Goal: Information Seeking & Learning: Learn about a topic

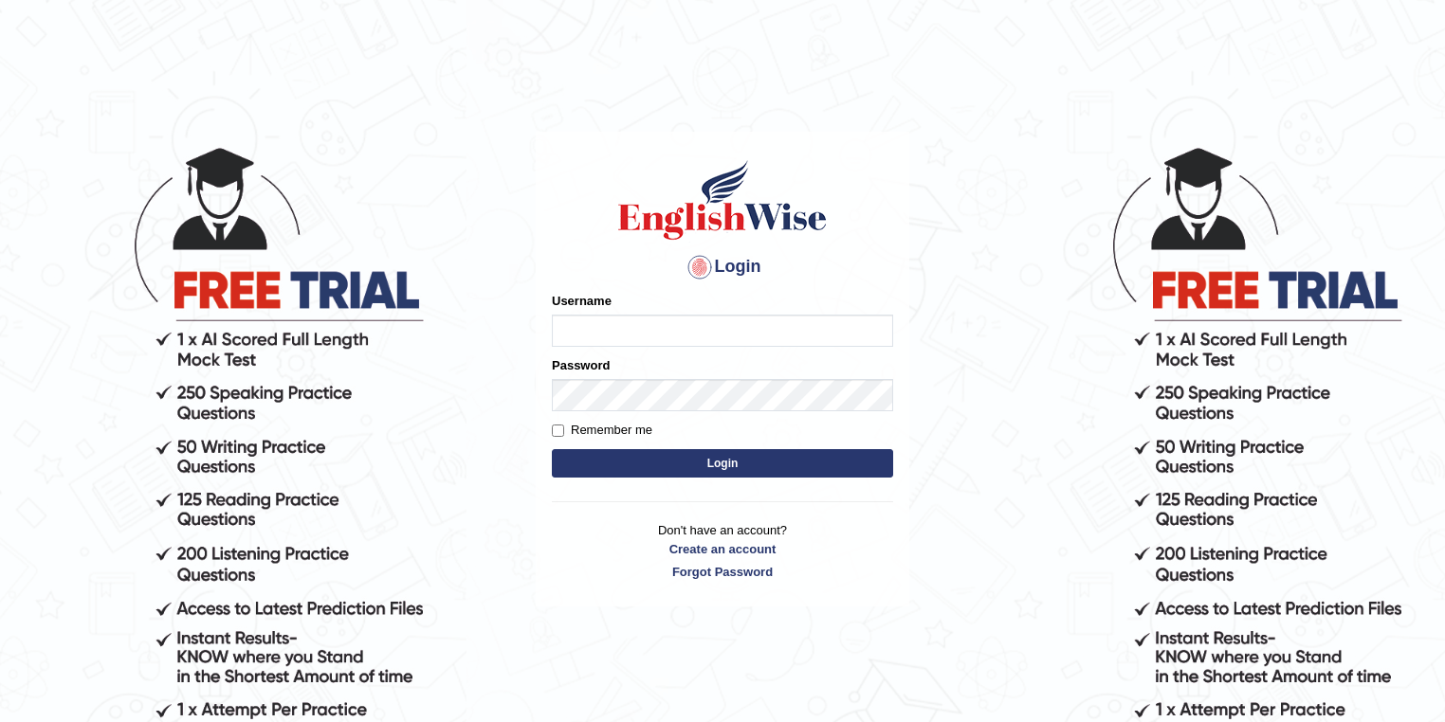
click at [775, 334] on input "Username" at bounding box center [722, 331] width 341 height 32
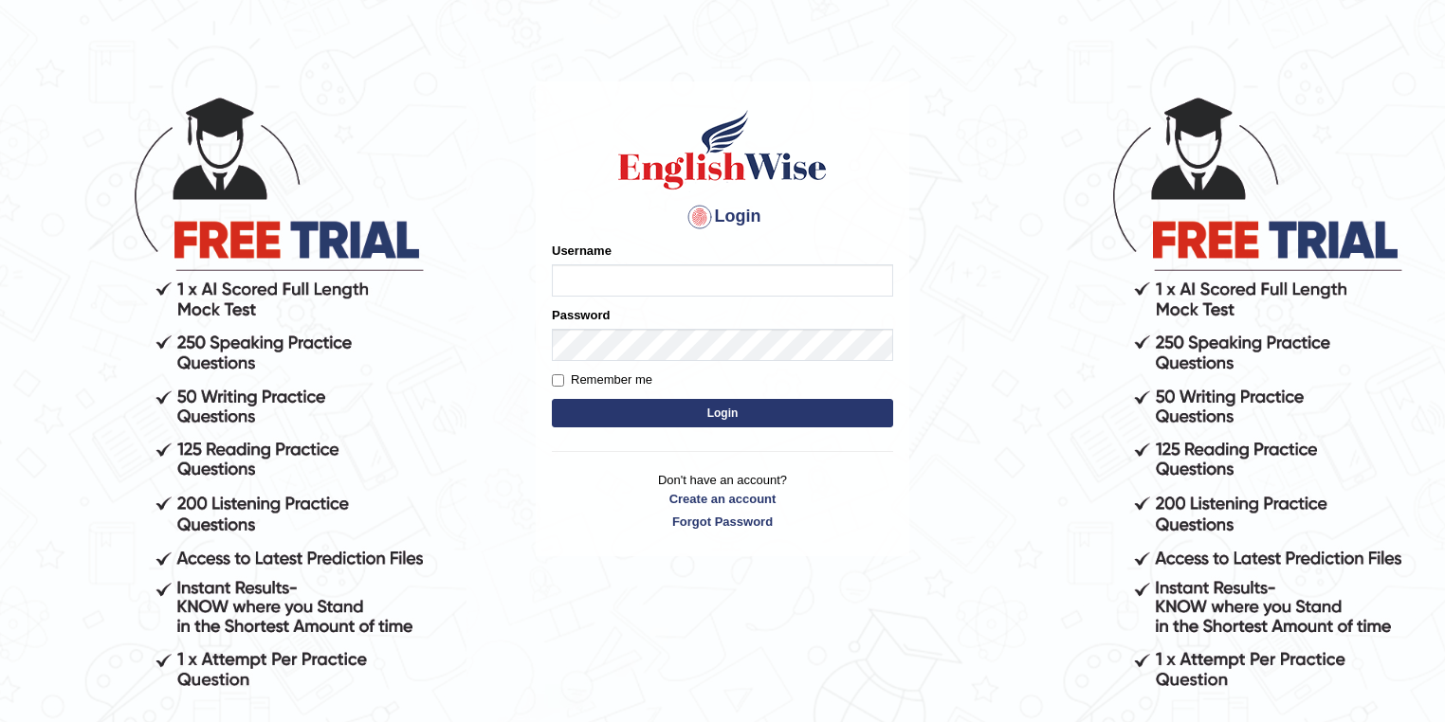
scroll to position [76, 0]
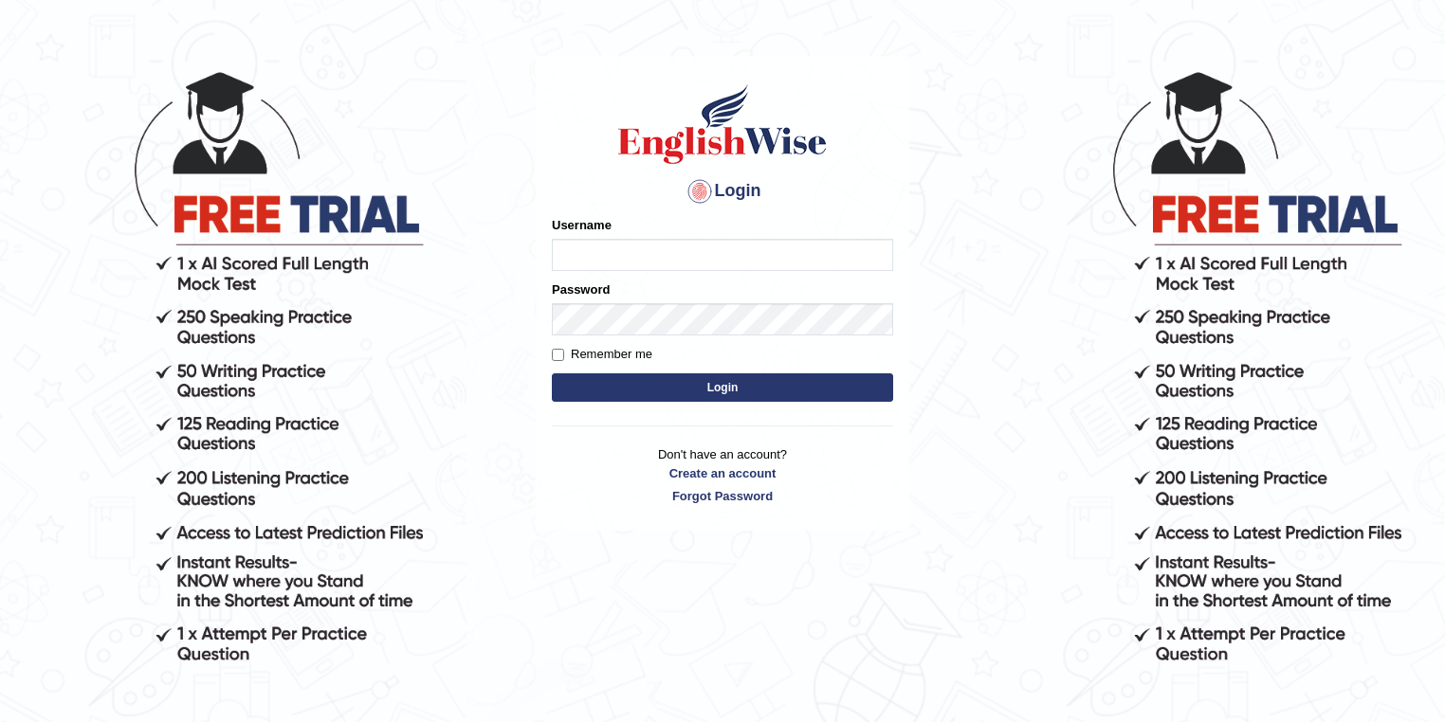
click at [597, 267] on input "Username" at bounding box center [722, 255] width 341 height 32
type input "watcharapon"
click at [603, 303] on div "Password" at bounding box center [722, 308] width 341 height 55
click at [552, 373] on button "Login" at bounding box center [722, 387] width 341 height 28
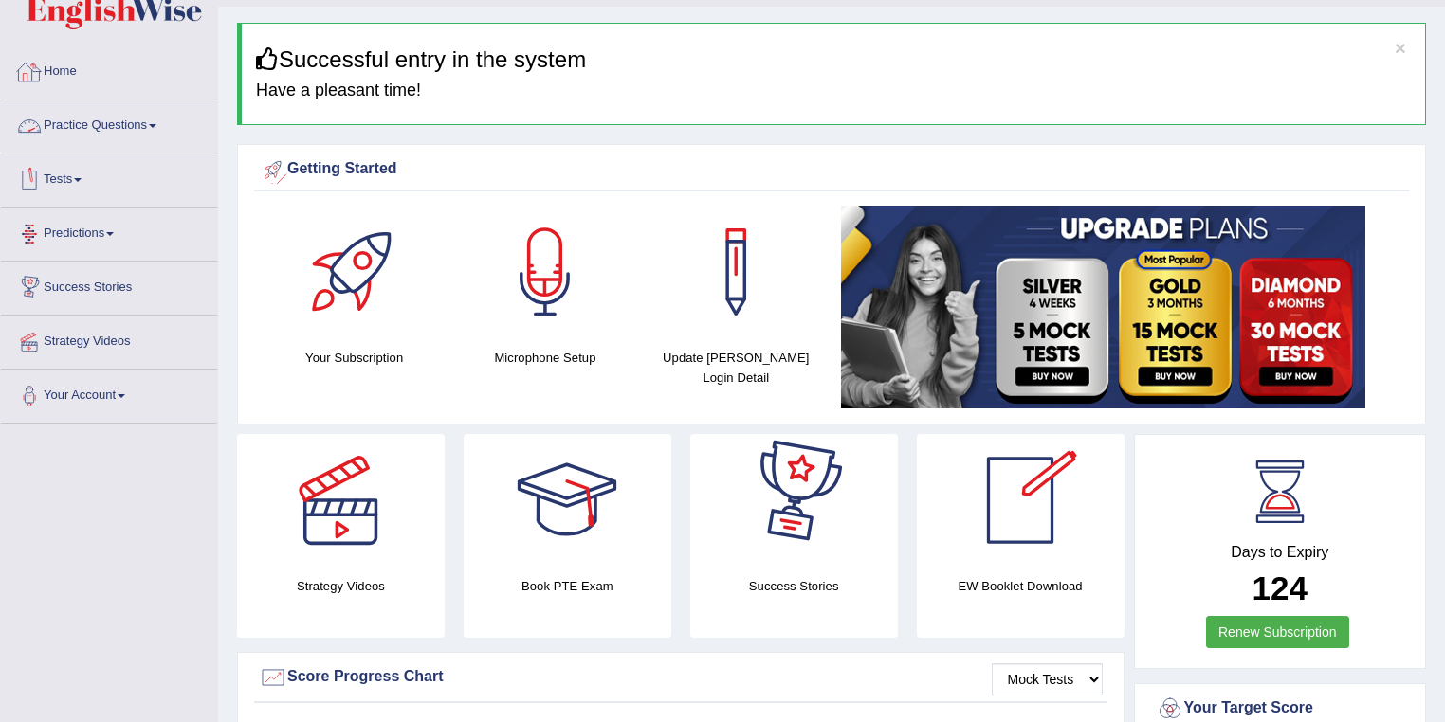
scroll to position [76, 0]
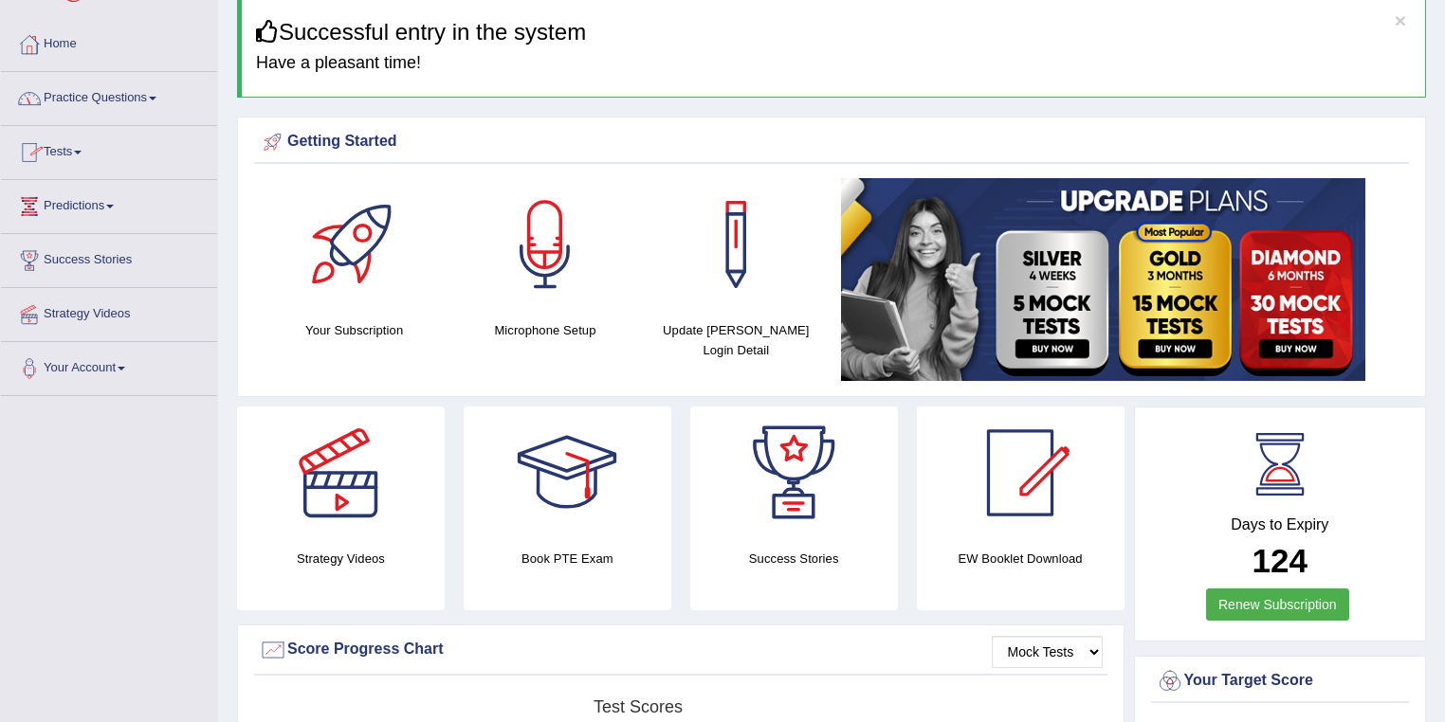
click at [173, 99] on link "Practice Questions" at bounding box center [109, 95] width 216 height 47
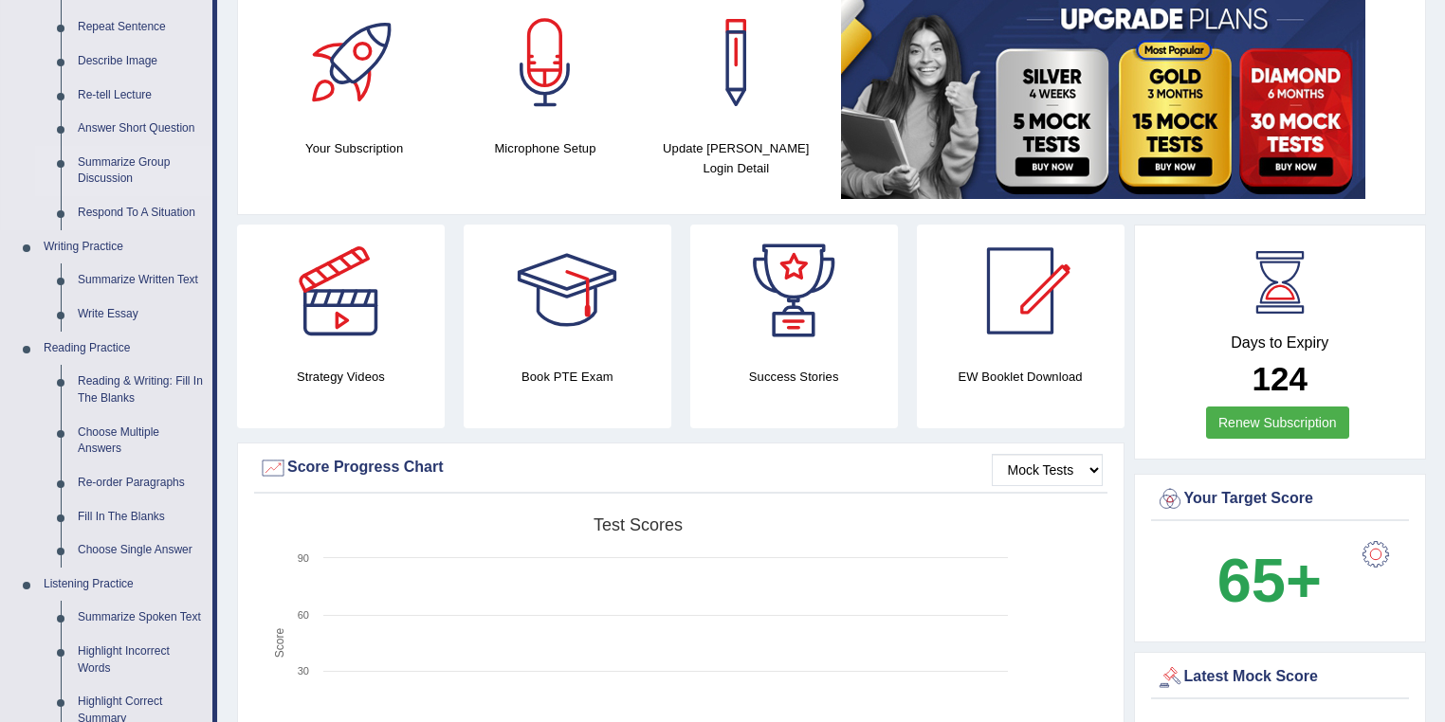
scroll to position [227, 0]
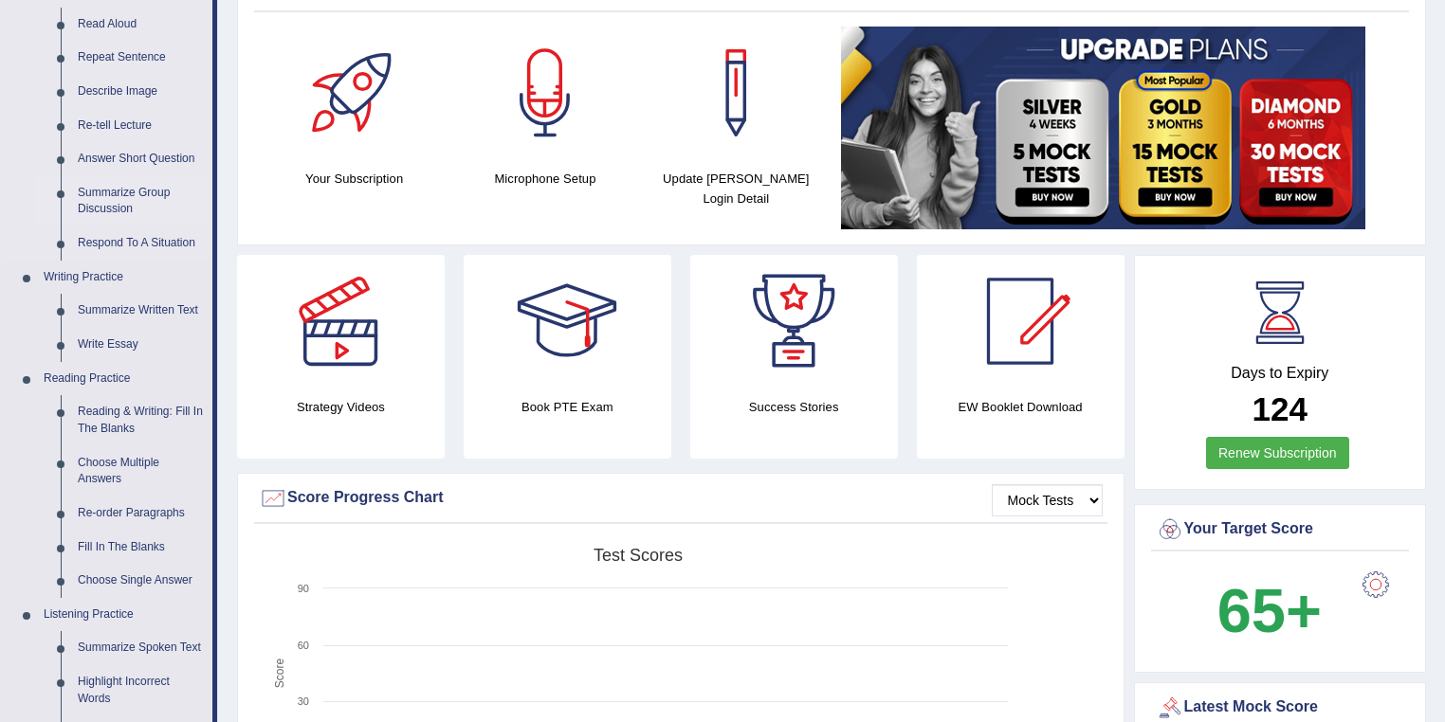
click at [140, 190] on link "Summarize Group Discussion" at bounding box center [140, 201] width 143 height 50
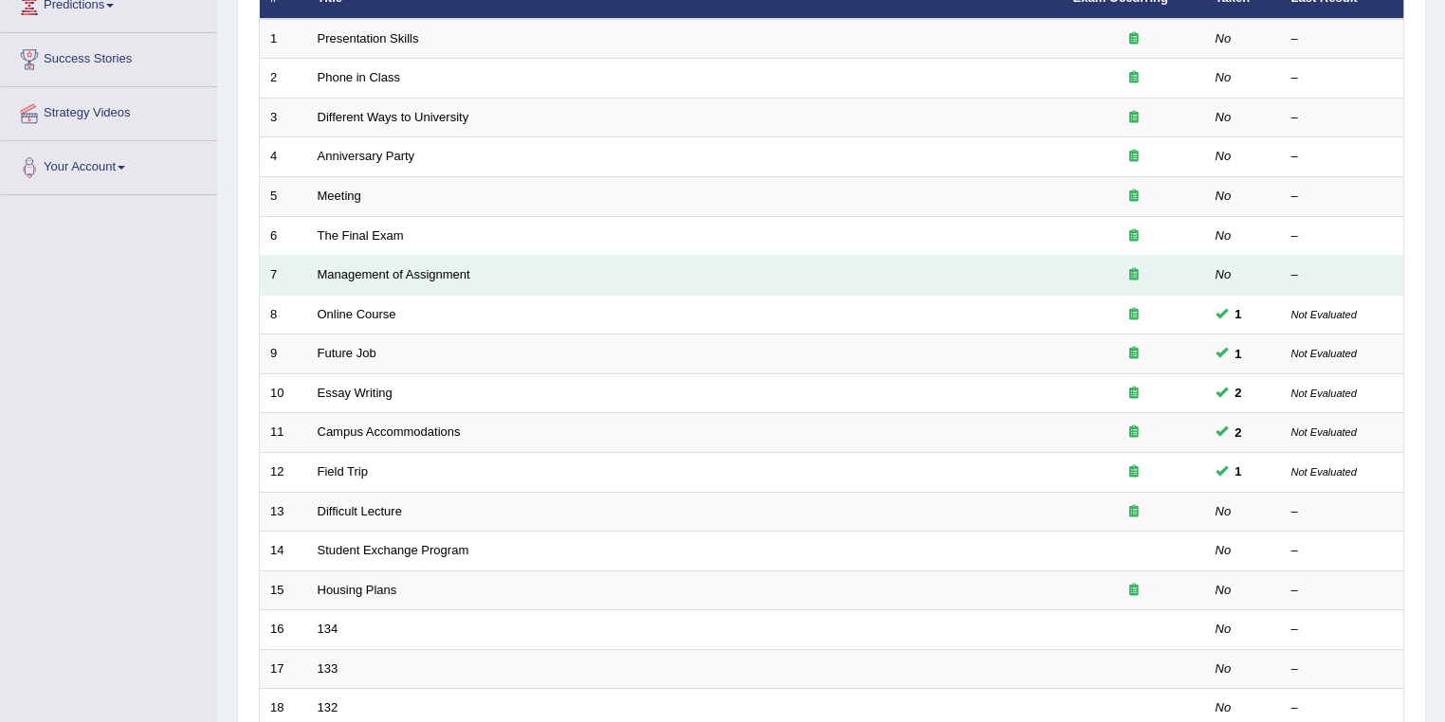
scroll to position [303, 0]
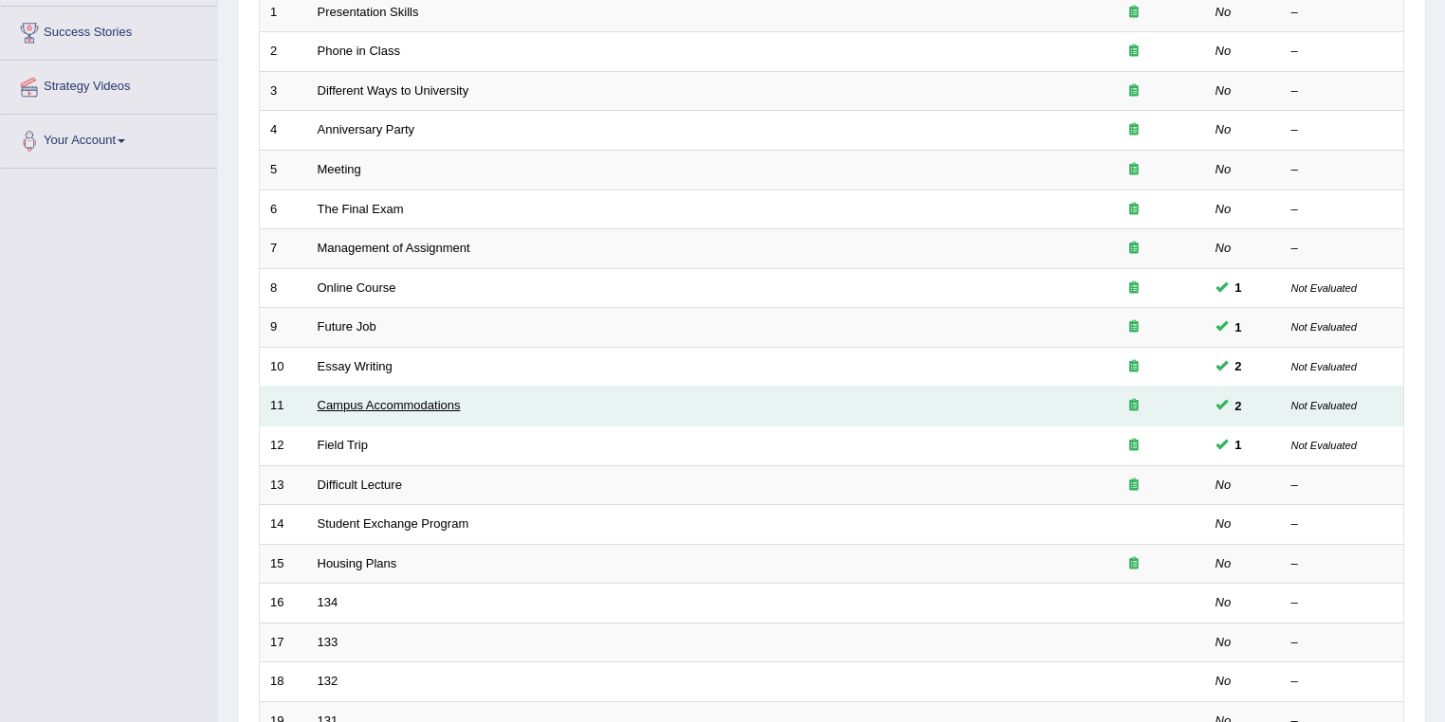
click at [383, 399] on link "Campus Accommodations" at bounding box center [389, 405] width 143 height 14
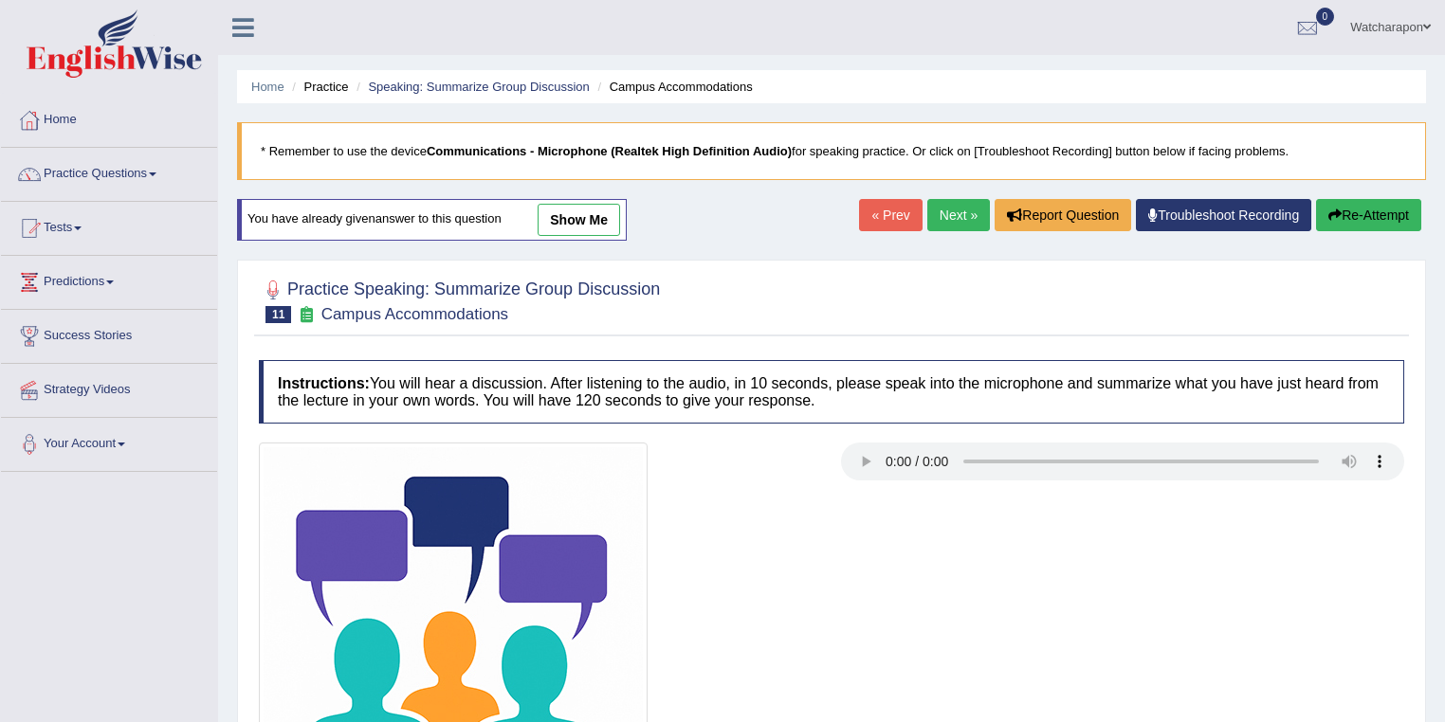
click at [585, 224] on link "show me" at bounding box center [578, 220] width 82 height 32
click at [585, 224] on div "Home Practice Speaking: Summarize Group Discussion Campus Accommodations * Reme…" at bounding box center [831, 474] width 1227 height 948
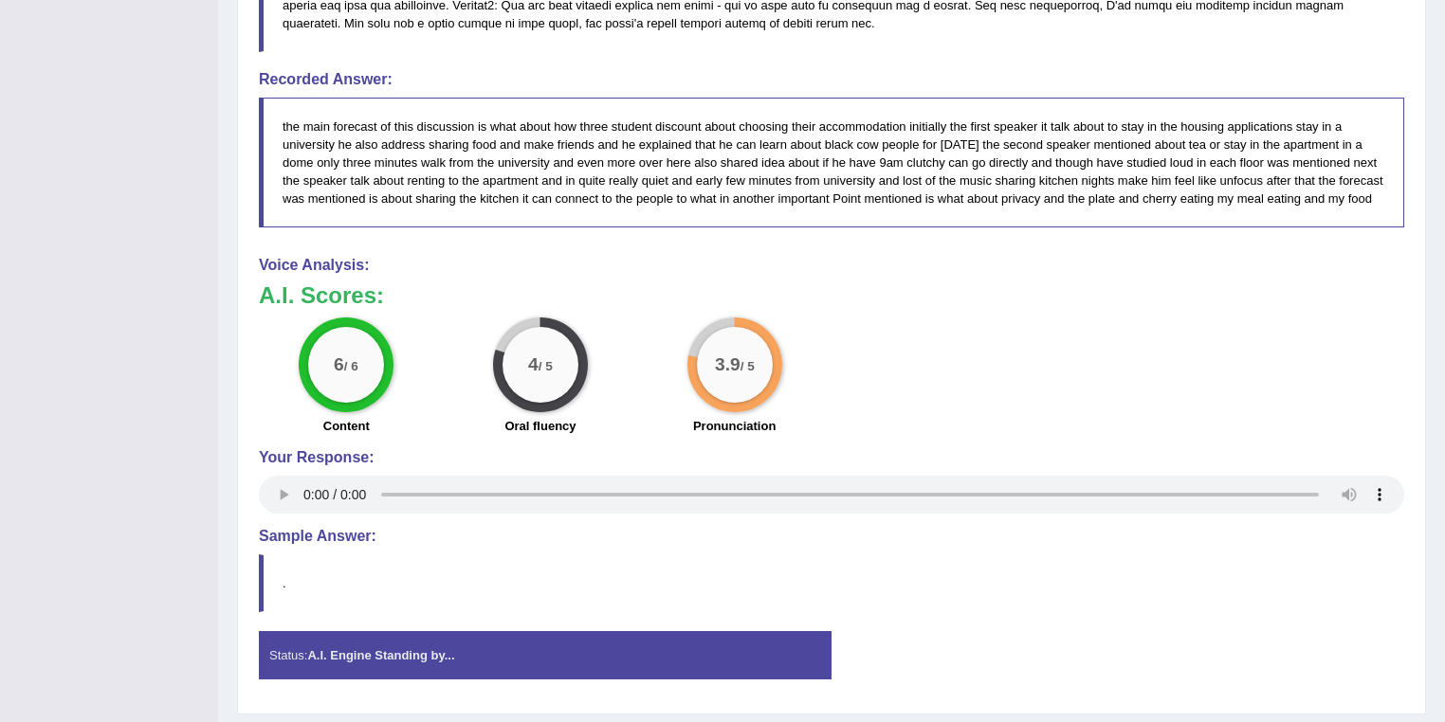
scroll to position [1199, 0]
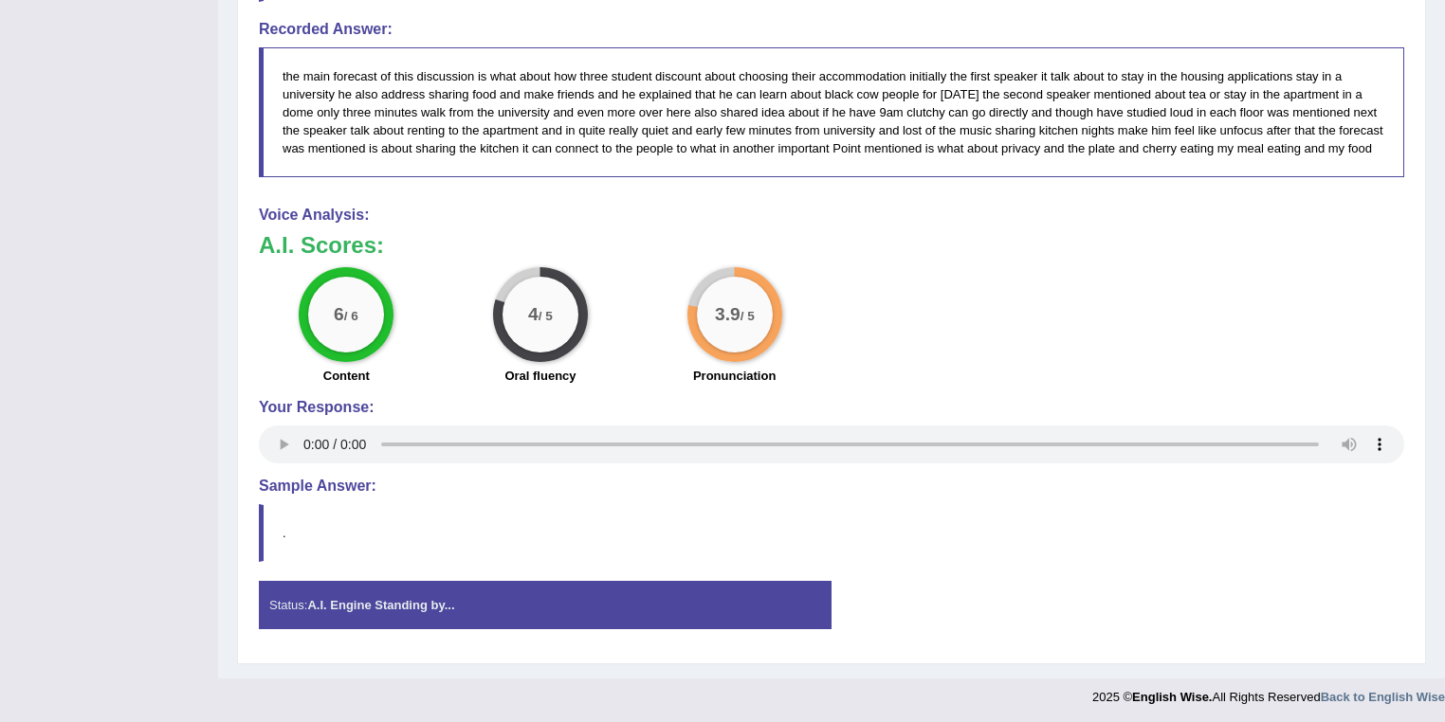
click at [1327, 607] on div "Status: A.I. Engine Standing by... Start Answering Stop Recording" at bounding box center [831, 614] width 1145 height 67
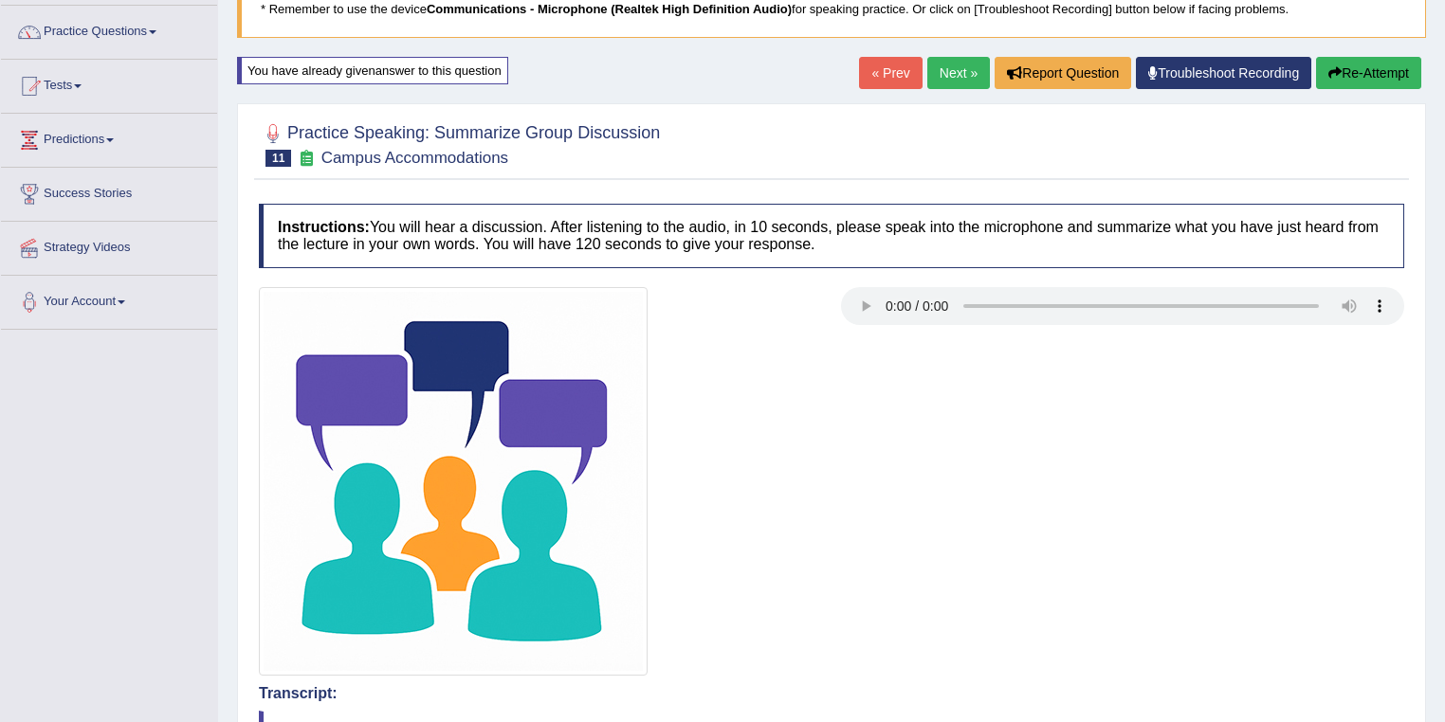
scroll to position [0, 0]
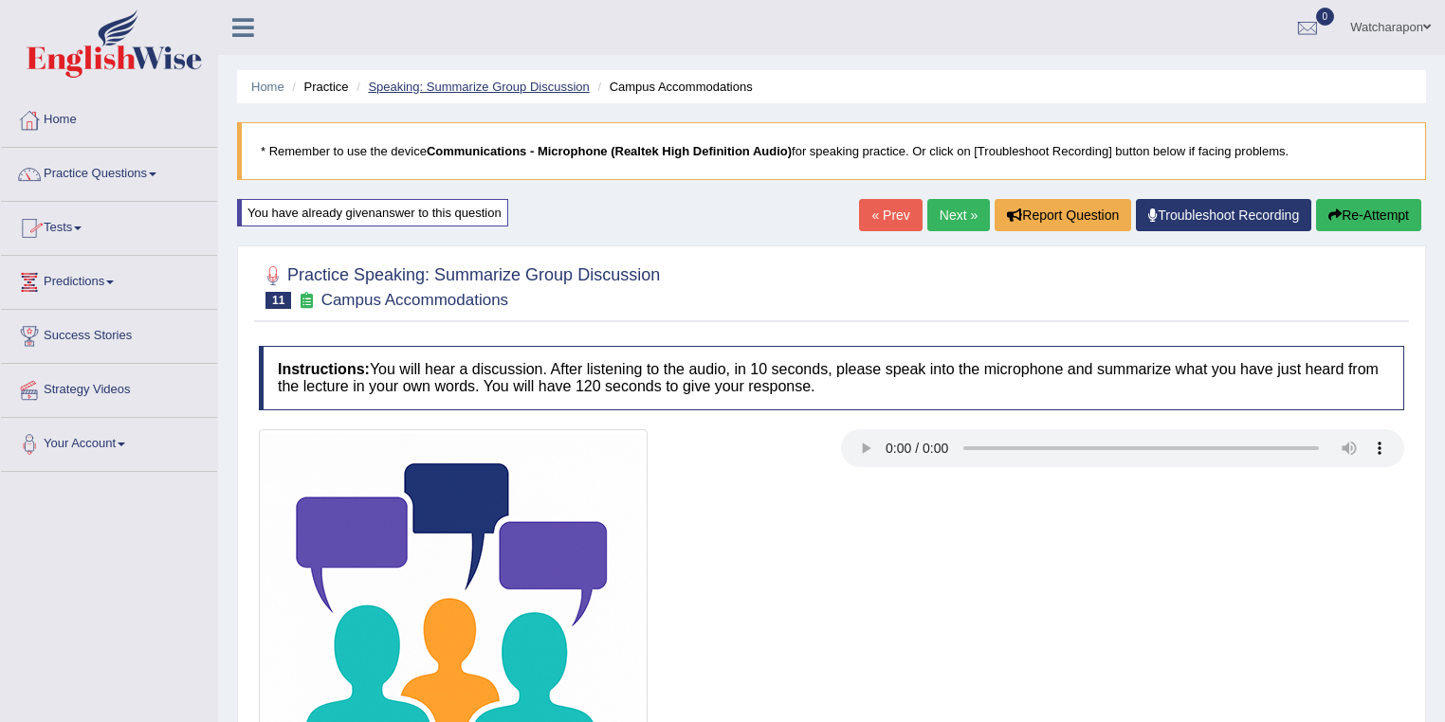
click at [524, 91] on link "Speaking: Summarize Group Discussion" at bounding box center [478, 87] width 221 height 14
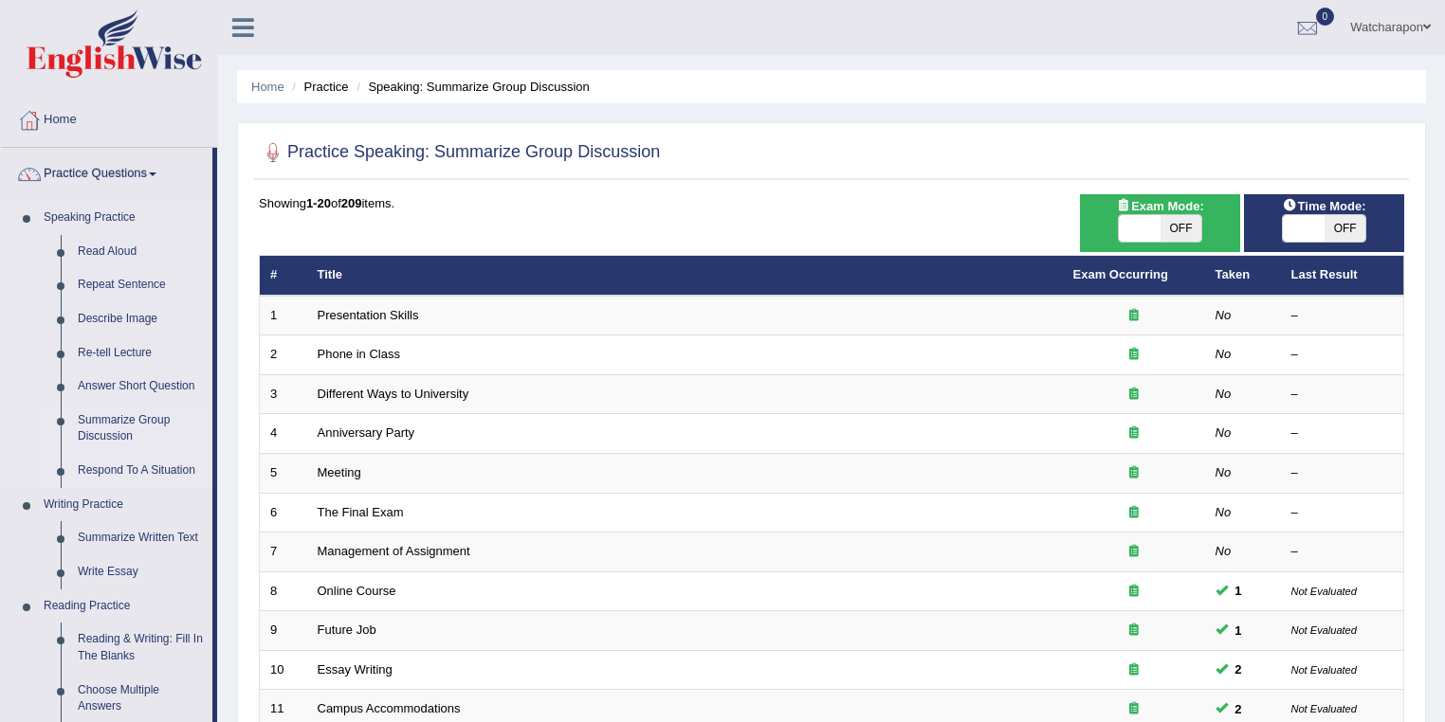
click at [122, 471] on link "Respond To A Situation" at bounding box center [140, 471] width 143 height 34
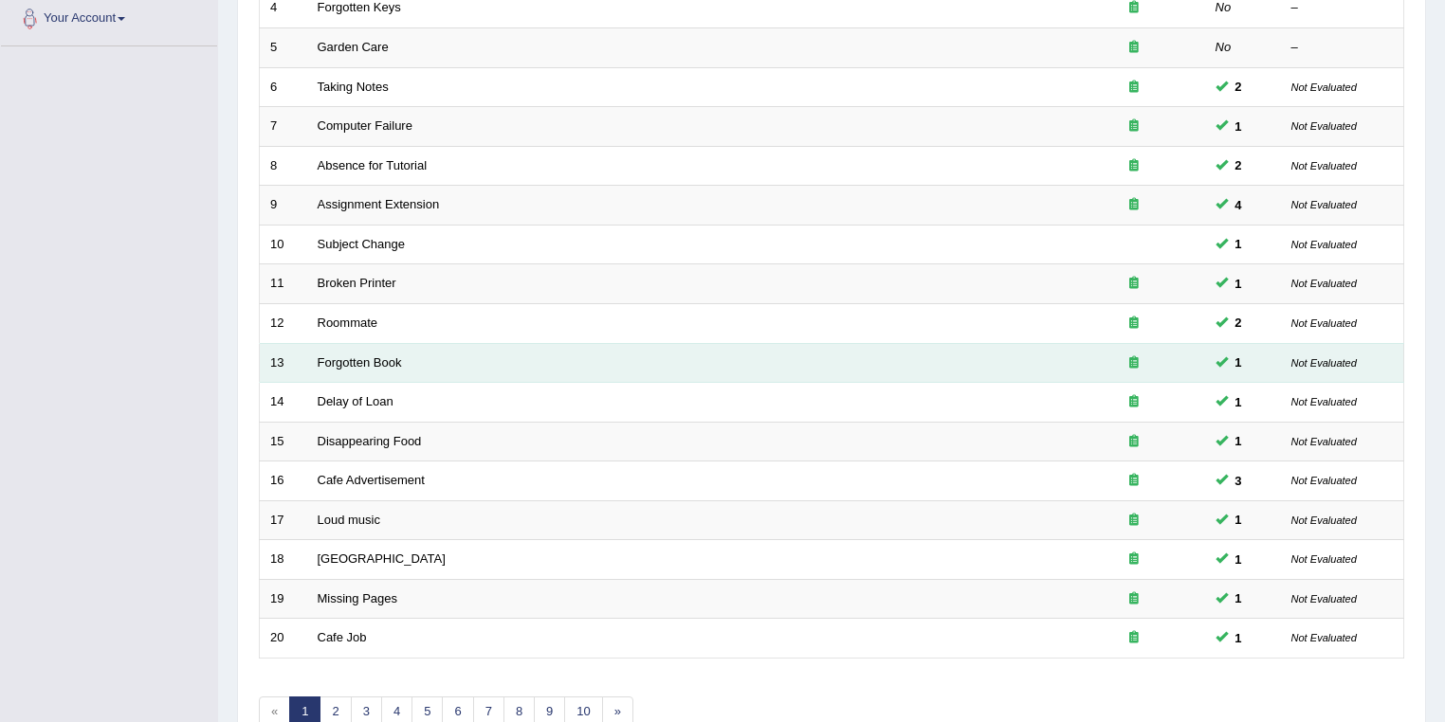
scroll to position [527, 0]
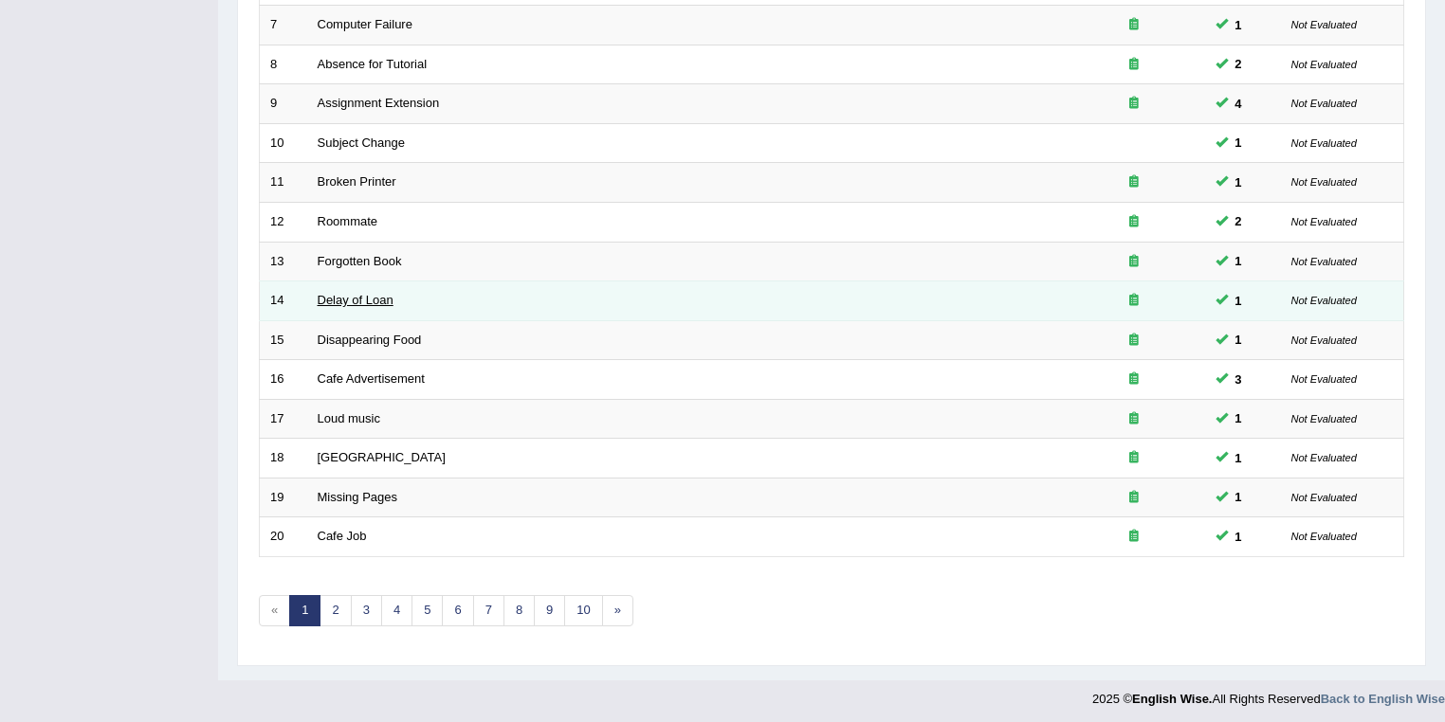
click at [337, 296] on link "Delay of Loan" at bounding box center [356, 300] width 76 height 14
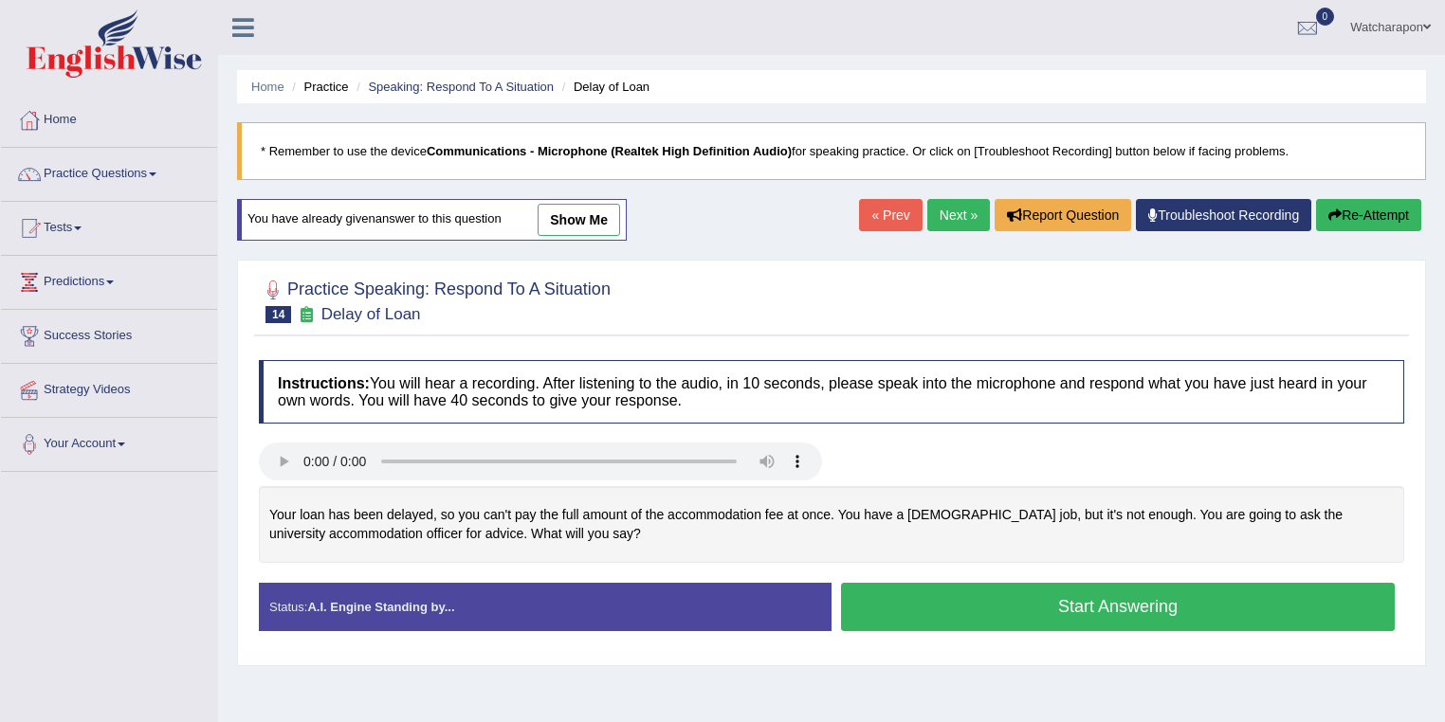
click at [569, 227] on link "show me" at bounding box center [578, 220] width 82 height 32
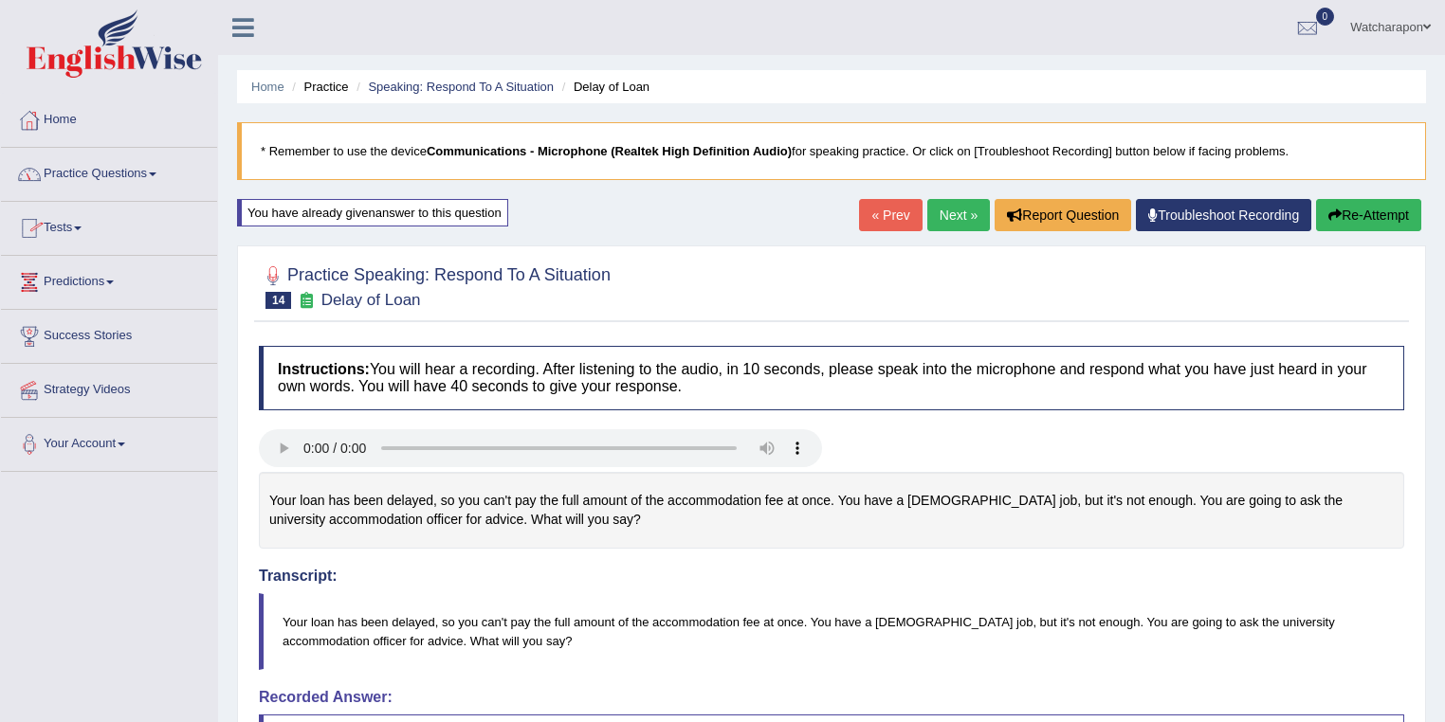
click at [163, 188] on link "Practice Questions" at bounding box center [109, 171] width 216 height 47
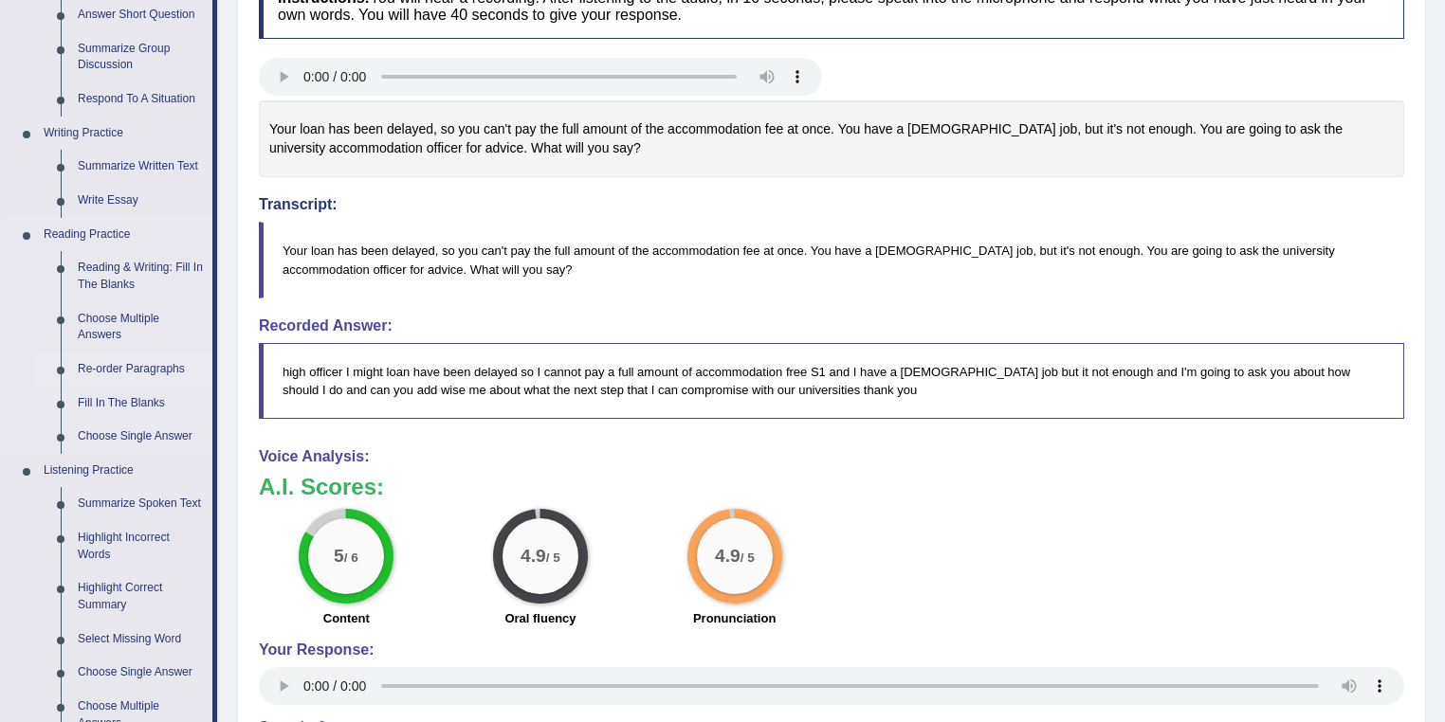
scroll to position [379, 0]
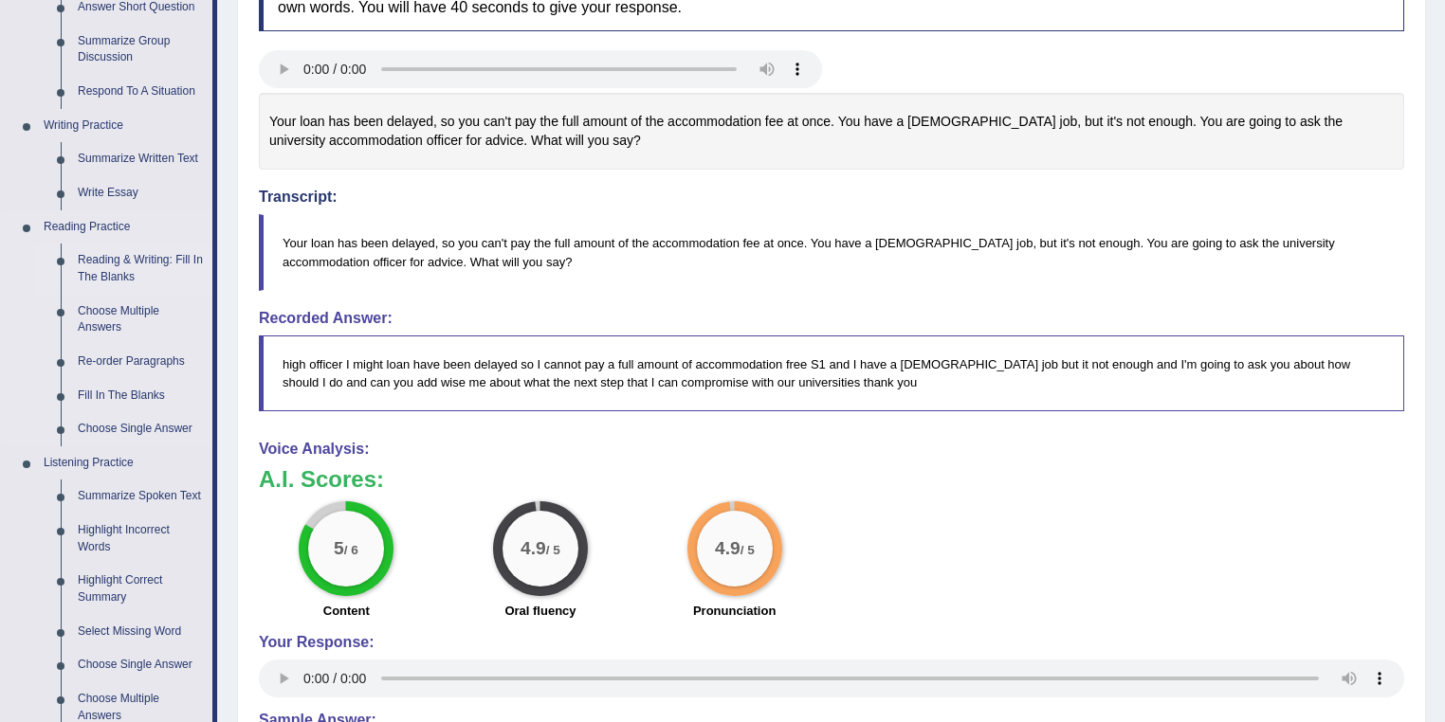
click at [121, 278] on link "Reading & Writing: Fill In The Blanks" at bounding box center [140, 269] width 143 height 50
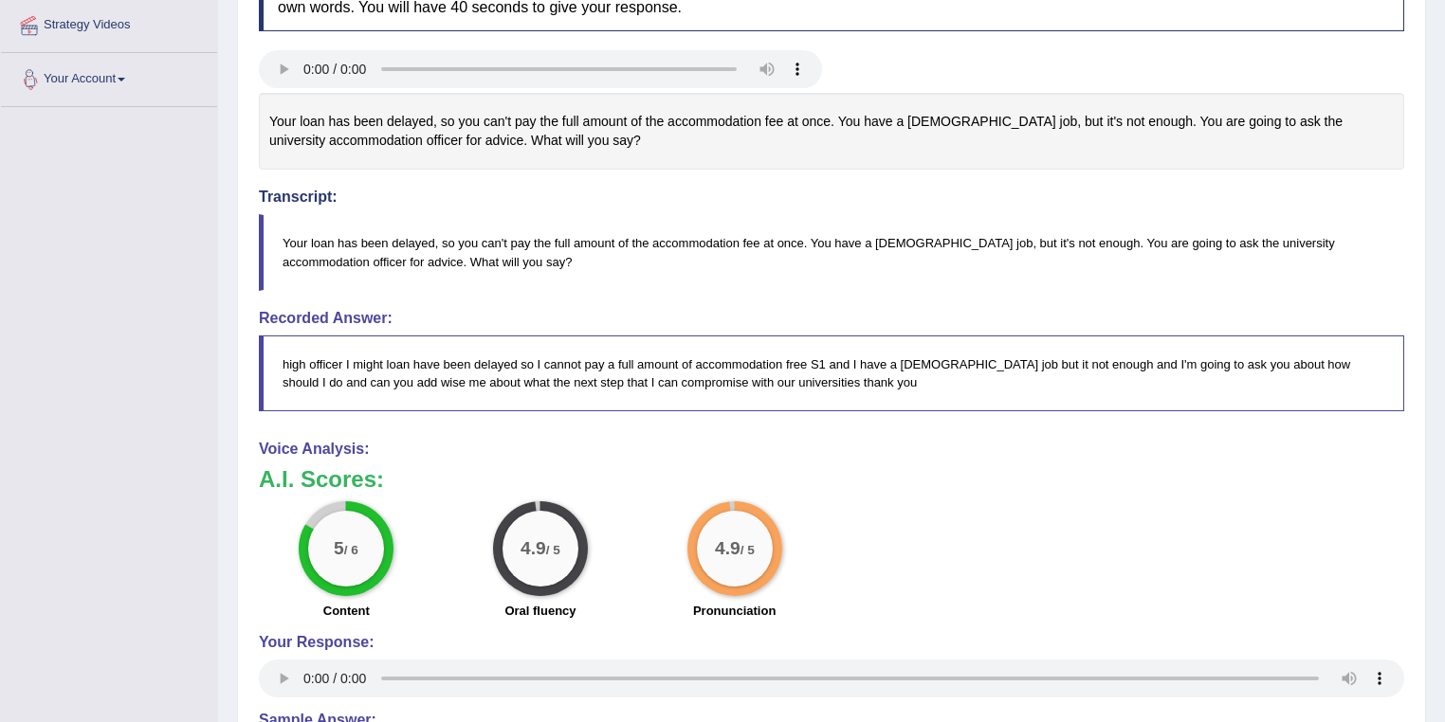
scroll to position [459, 0]
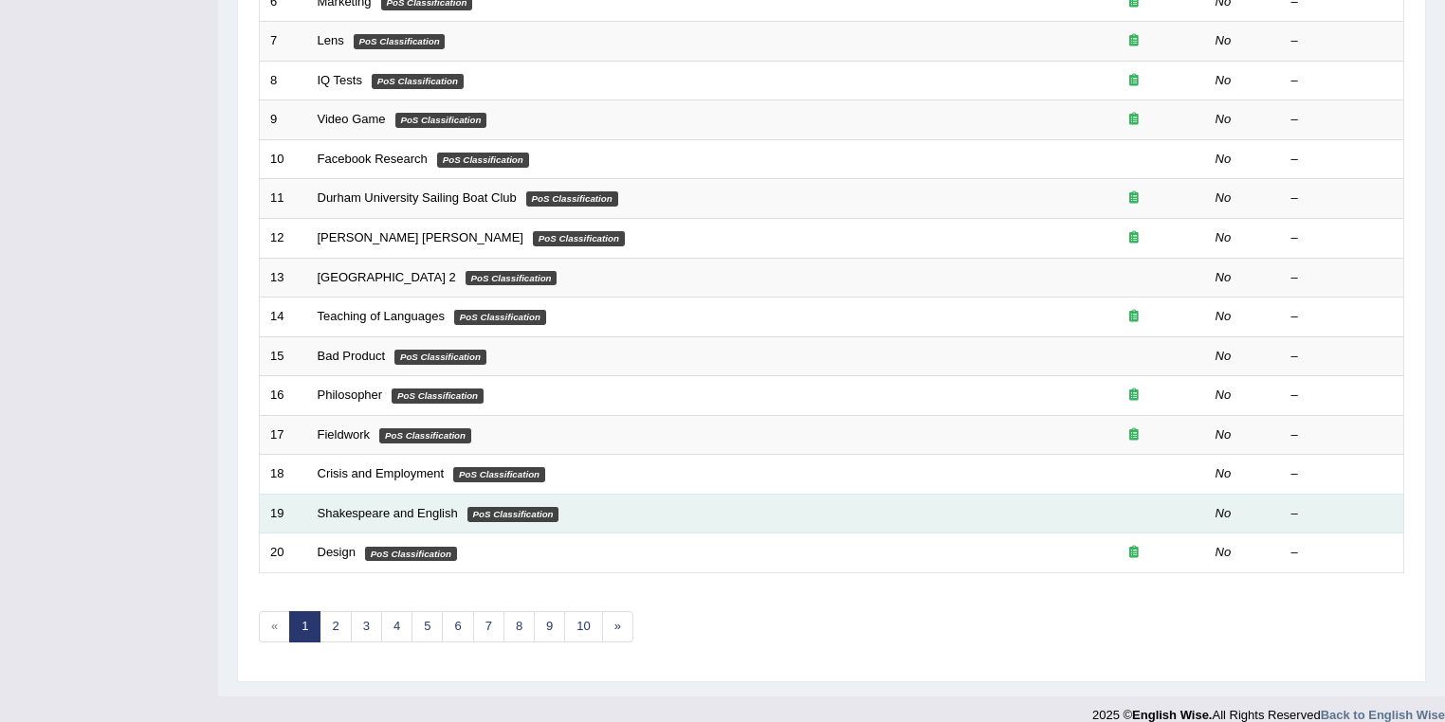
scroll to position [527, 0]
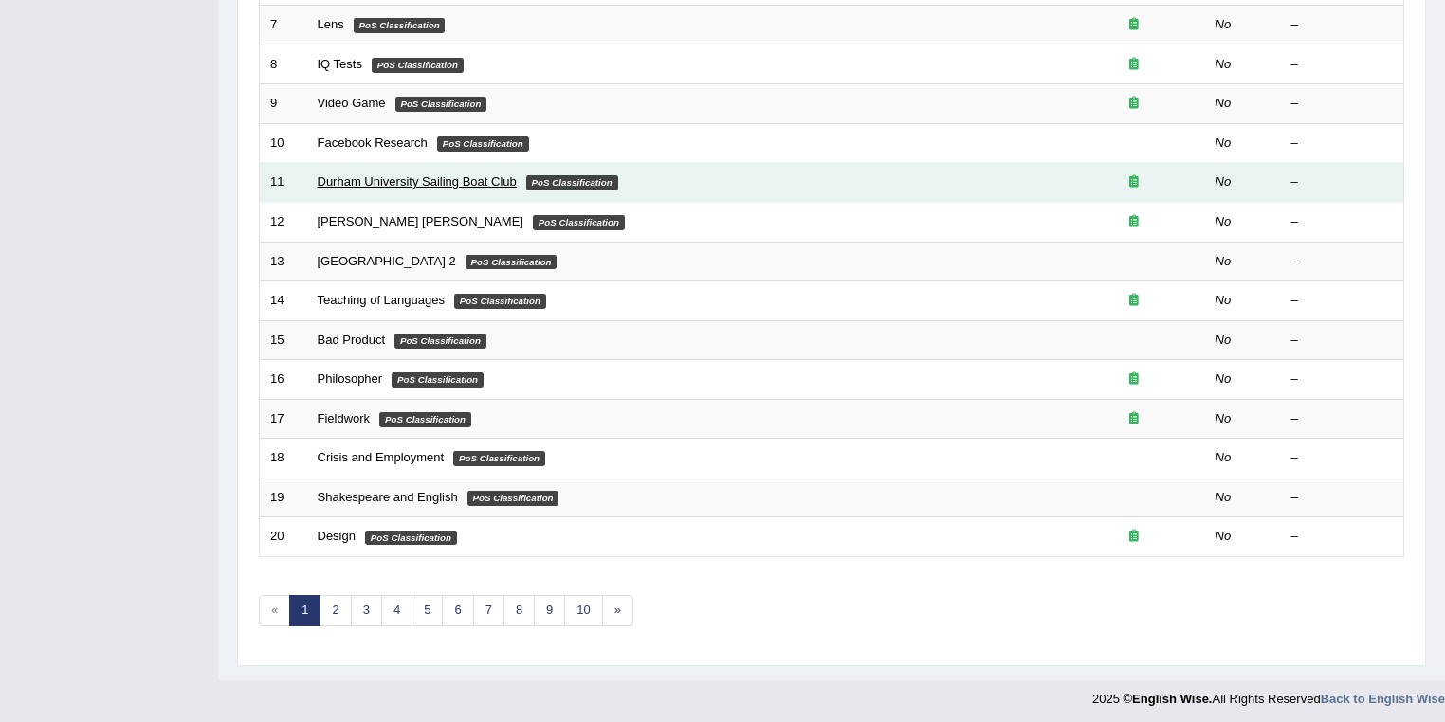
click at [364, 175] on link "Durham University Sailing Boat Club" at bounding box center [417, 181] width 199 height 14
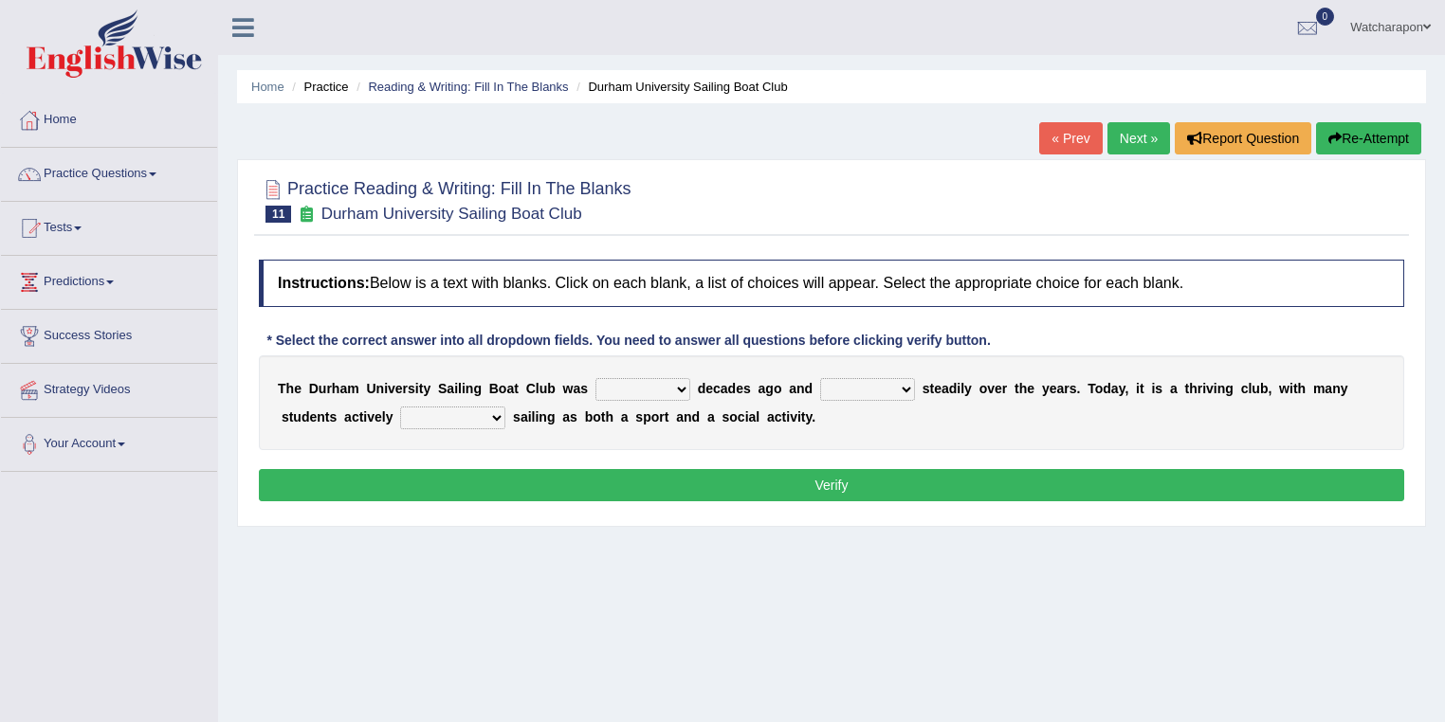
click at [1070, 132] on link "« Prev" at bounding box center [1070, 138] width 63 height 32
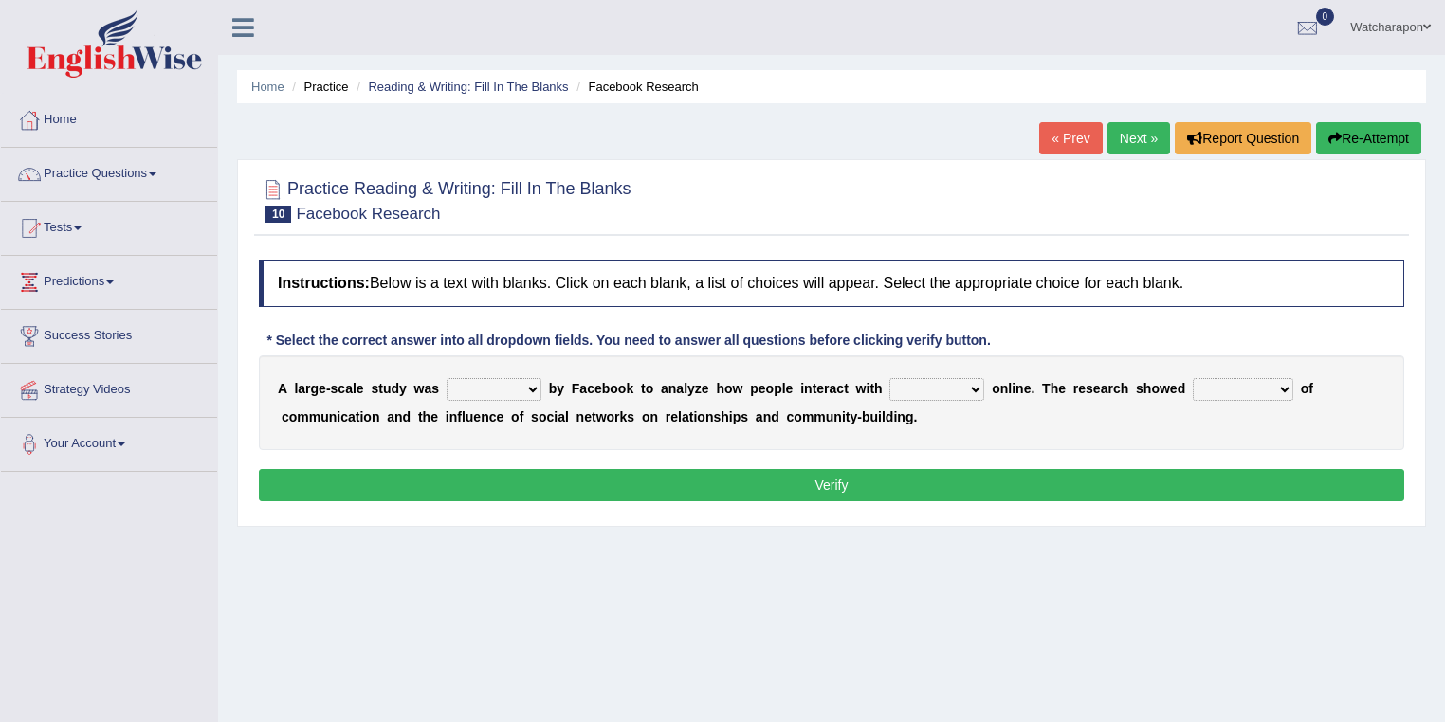
click at [1074, 132] on link "« Prev" at bounding box center [1070, 138] width 63 height 32
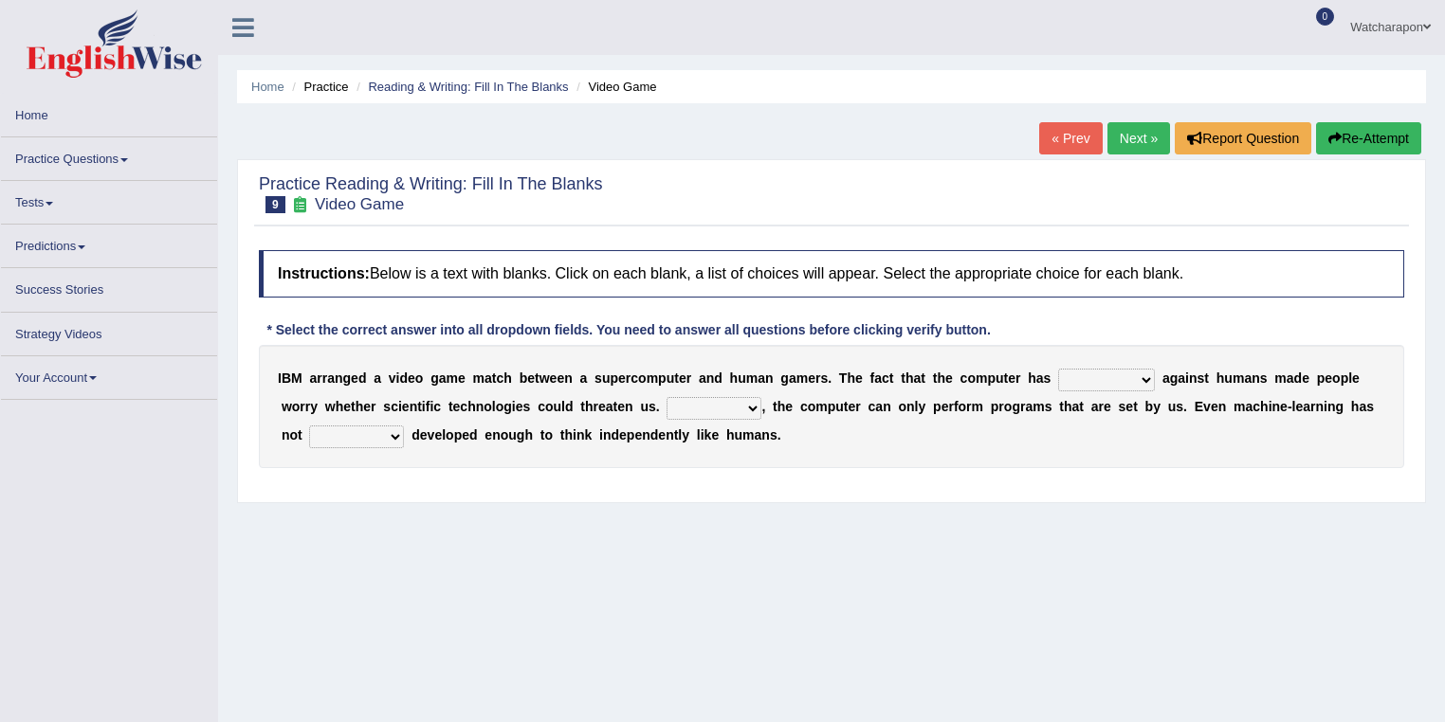
click at [1074, 132] on link "« Prev" at bounding box center [1070, 138] width 63 height 32
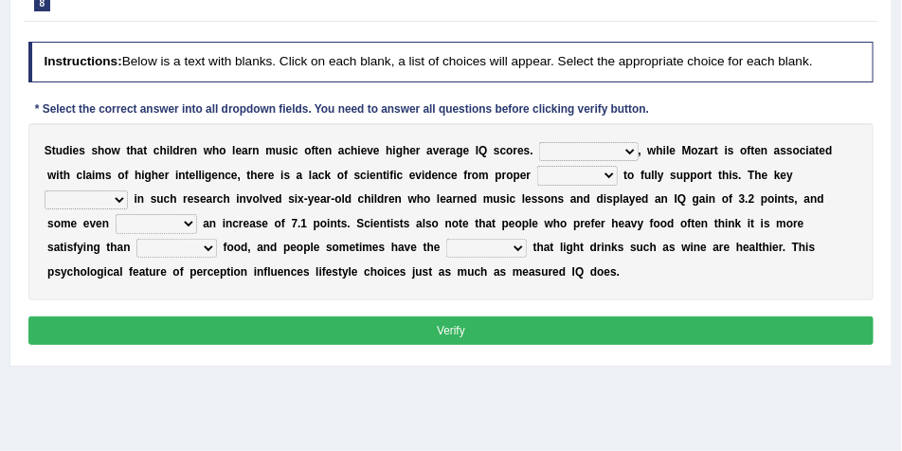
scroll to position [142, 0]
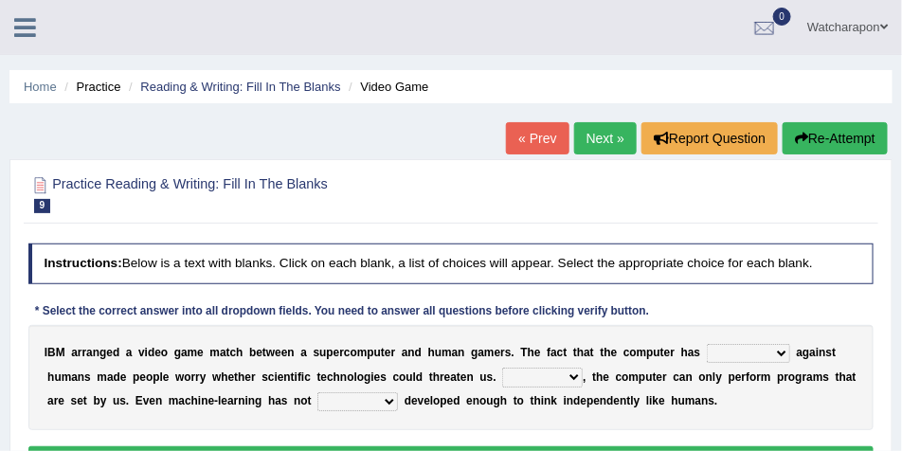
scroll to position [47, 0]
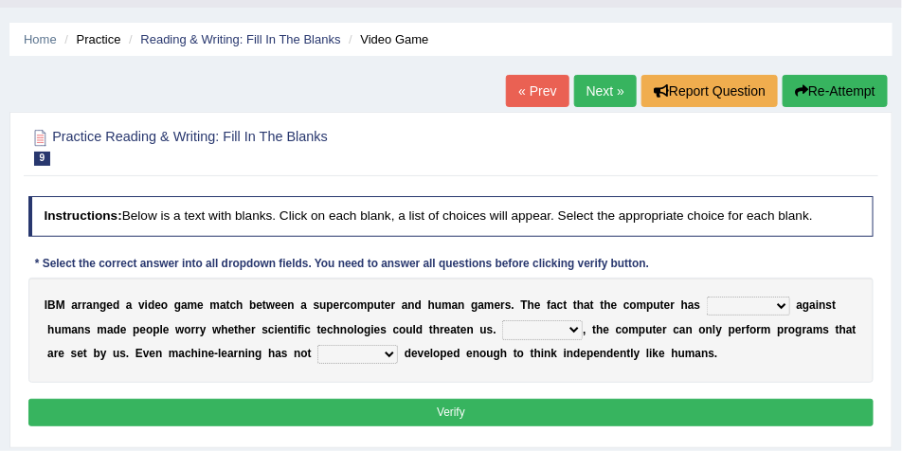
click at [521, 89] on link "« Prev" at bounding box center [537, 91] width 63 height 32
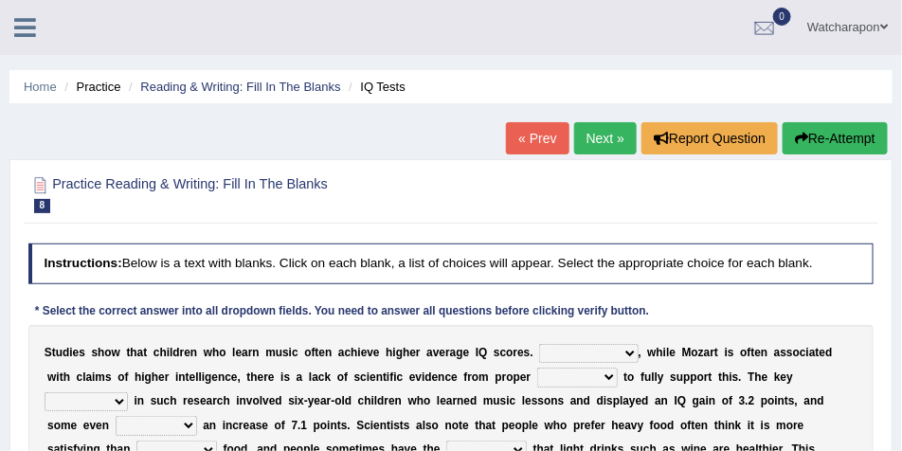
click at [592, 137] on link "Next »" at bounding box center [605, 138] width 63 height 32
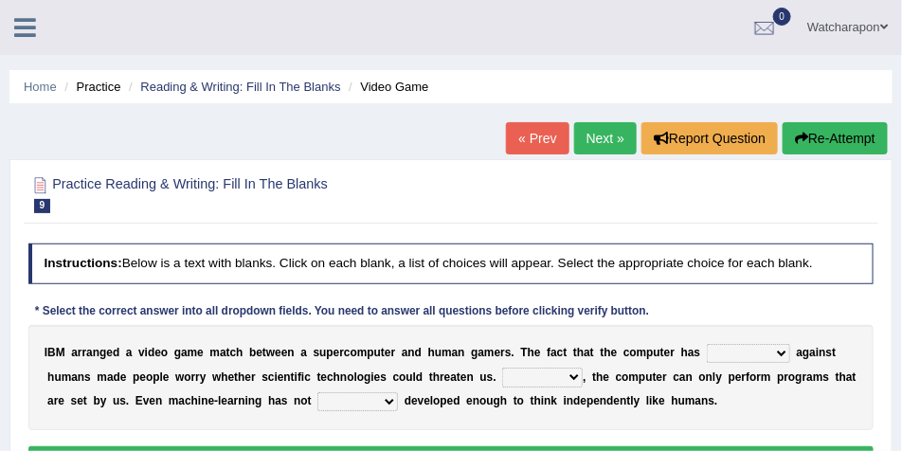
click at [531, 139] on link "« Prev" at bounding box center [537, 138] width 63 height 32
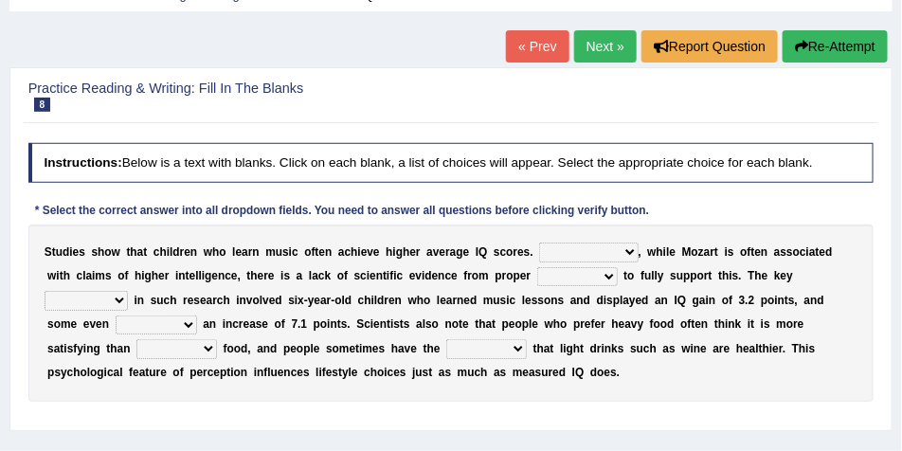
scroll to position [95, 0]
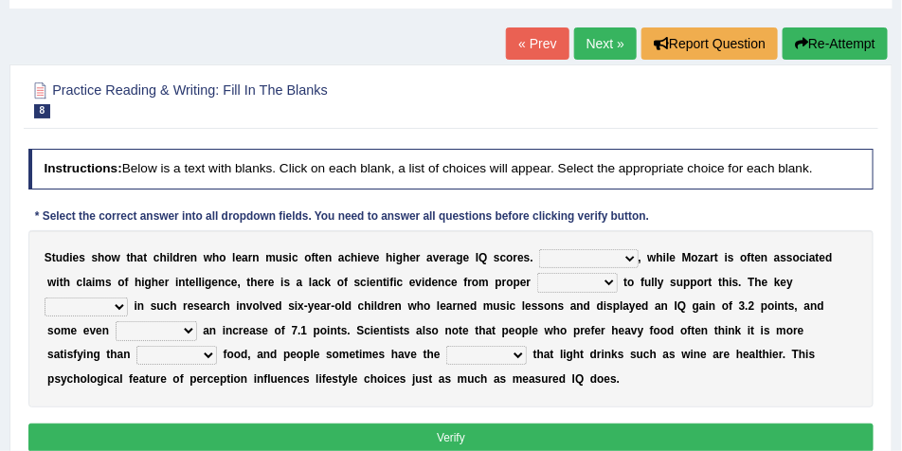
click at [136, 355] on select "choosy lighter cushiony spooky" at bounding box center [176, 355] width 81 height 19
click at [721, 374] on div "S t u d i e s s h o w t h a t c h i l d r e n w h o l e a r n m u s i c o f t e…" at bounding box center [451, 318] width 846 height 177
click at [616, 255] on select "However Therefore Consequently While" at bounding box center [588, 258] width 99 height 19
click at [859, 239] on div "S t u d i e s s h o w t h a t c h i l d r e n w h o l e a r n m u s i c o f t e…" at bounding box center [451, 318] width 846 height 177
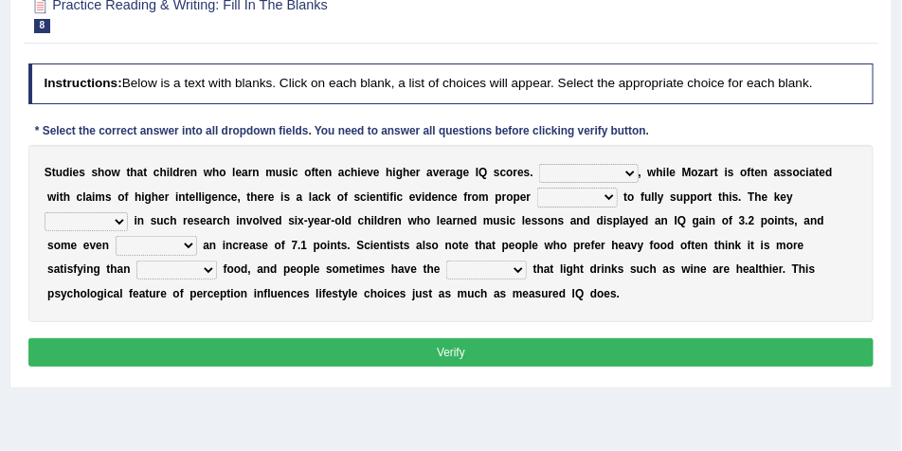
scroll to position [190, 0]
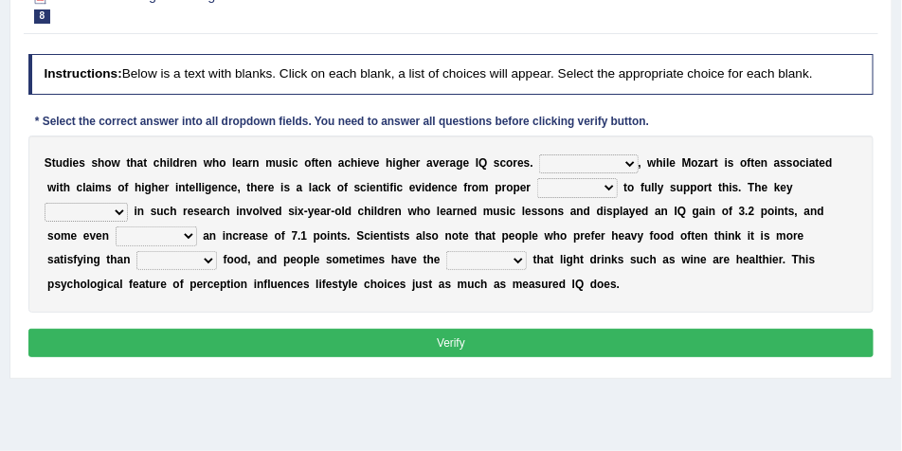
click at [626, 161] on select "However Therefore Consequently While" at bounding box center [588, 164] width 99 height 19
select select "However"
click at [539, 155] on select "However Therefore Consequently While" at bounding box center [588, 164] width 99 height 19
click at [582, 189] on select "test tests testing tested" at bounding box center [577, 187] width 81 height 19
select select "testing"
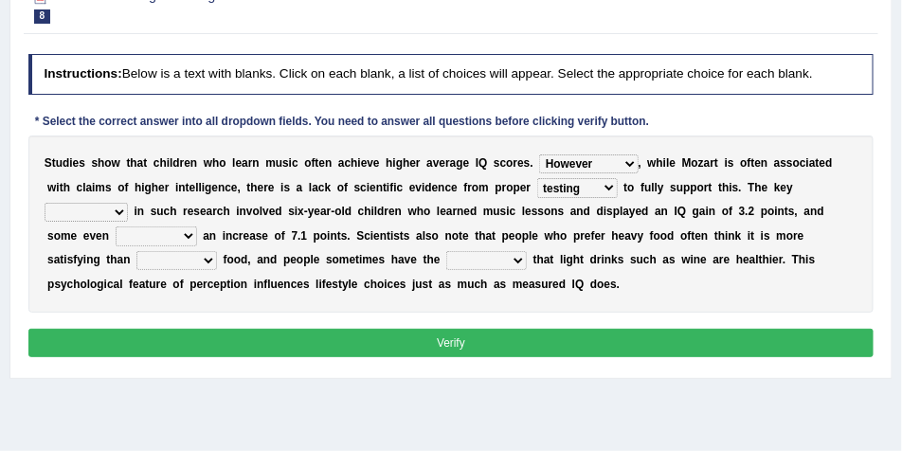
click at [537, 178] on select "test tests testing tested" at bounding box center [577, 187] width 81 height 19
click at [128, 203] on select "process goal implication odd" at bounding box center [86, 212] width 83 height 19
select select "process"
click at [128, 203] on select "process goal implication odd" at bounding box center [86, 212] width 83 height 19
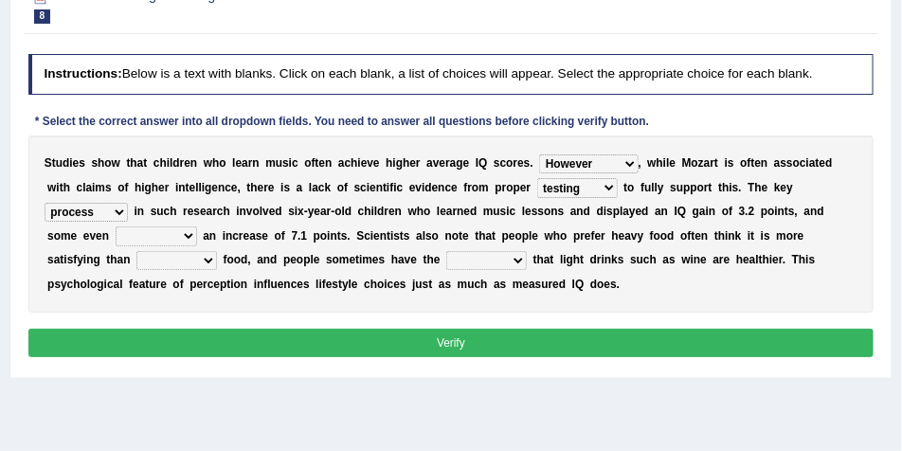
click at [637, 297] on div "S t u d i e s s h o w t h a t c h i l d r e n w h o l e a r n m u s i c o f t e…" at bounding box center [451, 224] width 846 height 177
click at [117, 239] on select "exhibited taught learned threatened" at bounding box center [157, 236] width 82 height 19
select select "exhibited"
click at [116, 227] on select "exhibited taught learned threatened" at bounding box center [157, 236] width 82 height 19
click at [136, 263] on select "choosy lighter cushiony spooky" at bounding box center [176, 260] width 81 height 19
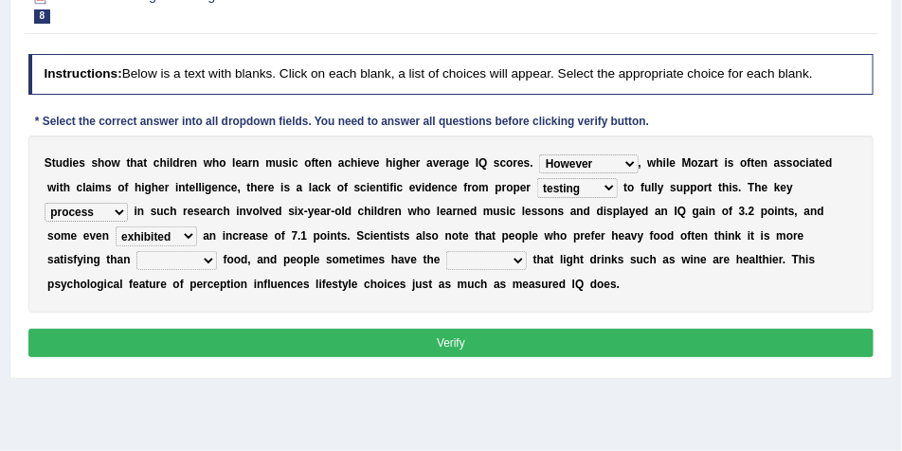
select select "lighter"
click at [136, 251] on select "choosy lighter cushiony spooky" at bounding box center [176, 260] width 81 height 19
click at [446, 261] on select "illusion sight anecdote intention" at bounding box center [486, 260] width 81 height 19
select select "anecdote"
click at [446, 251] on select "illusion sight anecdote intention" at bounding box center [486, 260] width 81 height 19
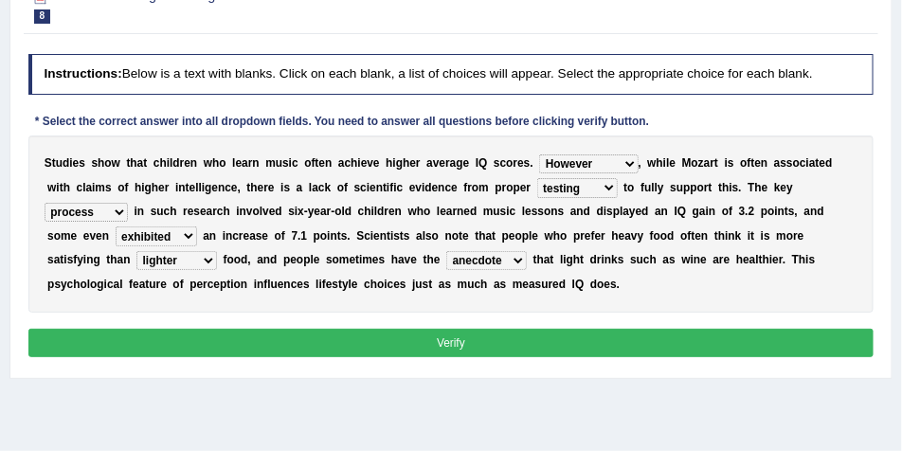
click at [397, 344] on button "Verify" at bounding box center [451, 342] width 846 height 27
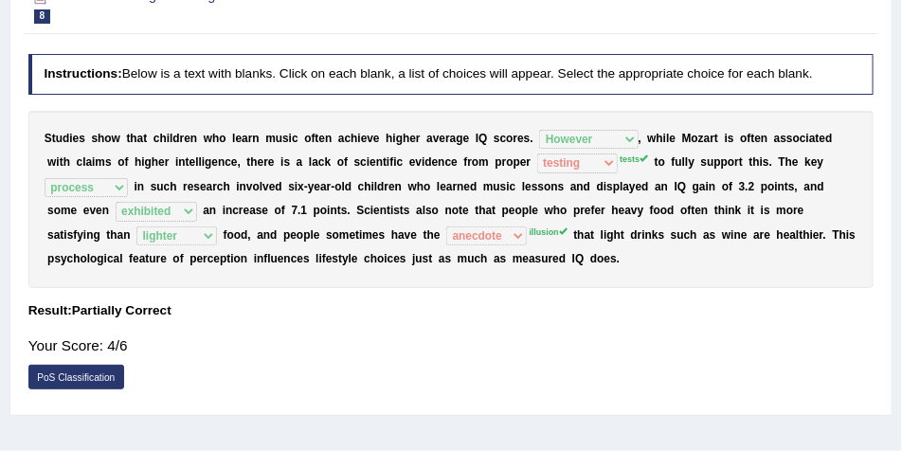
drag, startPoint x: 472, startPoint y: 232, endPoint x: 444, endPoint y: 231, distance: 28.5
click at [530, 231] on sup "illusion" at bounding box center [549, 231] width 38 height 9
click at [530, 229] on sup "illusion" at bounding box center [549, 231] width 38 height 9
drag, startPoint x: 447, startPoint y: 229, endPoint x: 616, endPoint y: 132, distance: 194.9
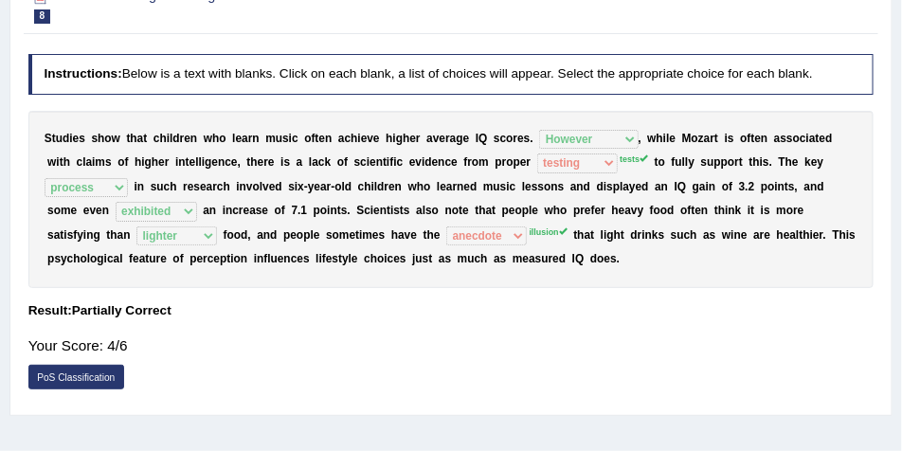
click at [455, 219] on div "S t u d i e s s h o w t h a t c h i l d r e n w h o l e a r n m u s i c o f t e…" at bounding box center [451, 199] width 846 height 177
drag, startPoint x: 744, startPoint y: 230, endPoint x: 682, endPoint y: 227, distance: 62.6
click at [682, 227] on div "S t u d i e s s h o w t h a t c h i l d r e n w h o l e a r n m u s i c o f t e…" at bounding box center [451, 199] width 846 height 177
click at [741, 232] on b "e" at bounding box center [744, 234] width 7 height 13
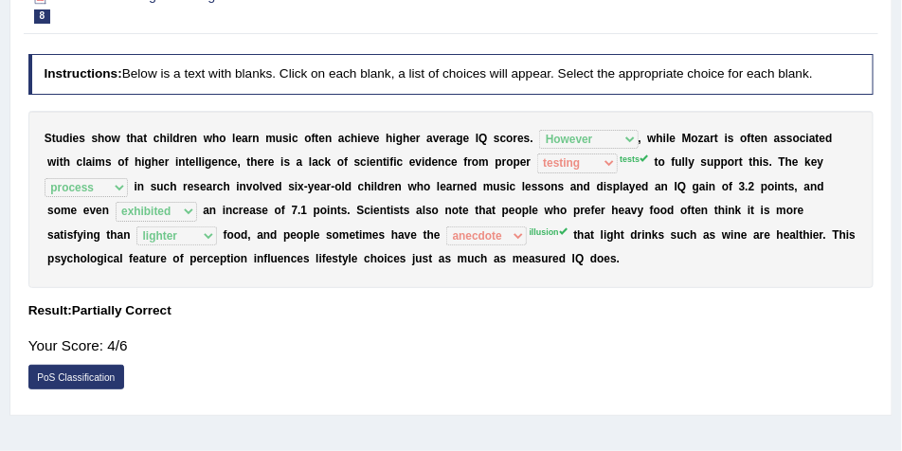
click at [722, 232] on b "w" at bounding box center [726, 234] width 9 height 13
click at [636, 223] on div "S t u d i e s s h o w t h a t c h i l d r e n w h o l e a r n m u s i c o f t e…" at bounding box center [451, 199] width 846 height 177
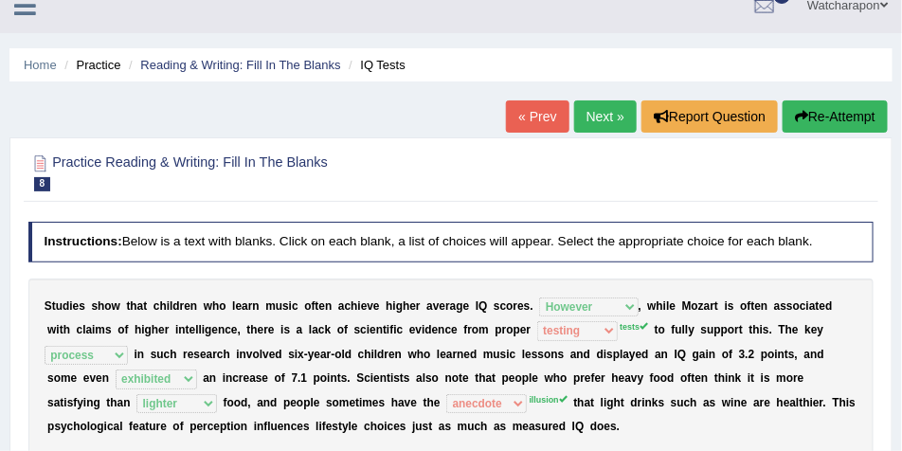
scroll to position [0, 0]
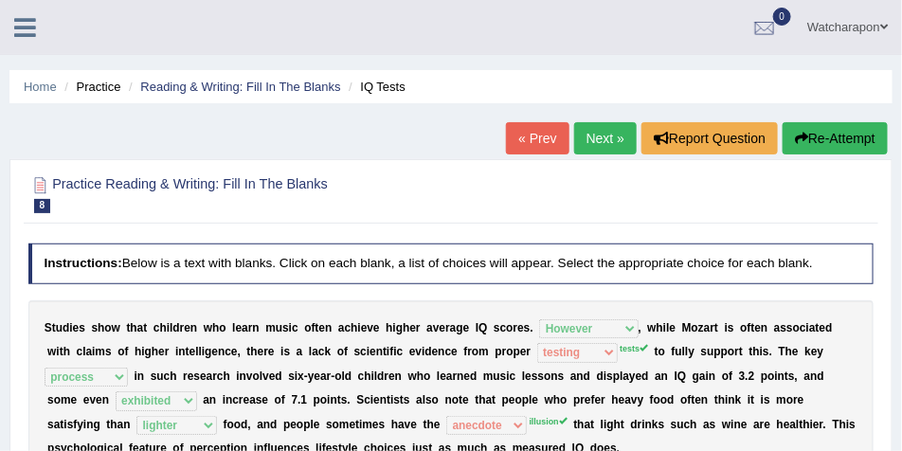
click at [605, 138] on link "Next »" at bounding box center [605, 138] width 63 height 32
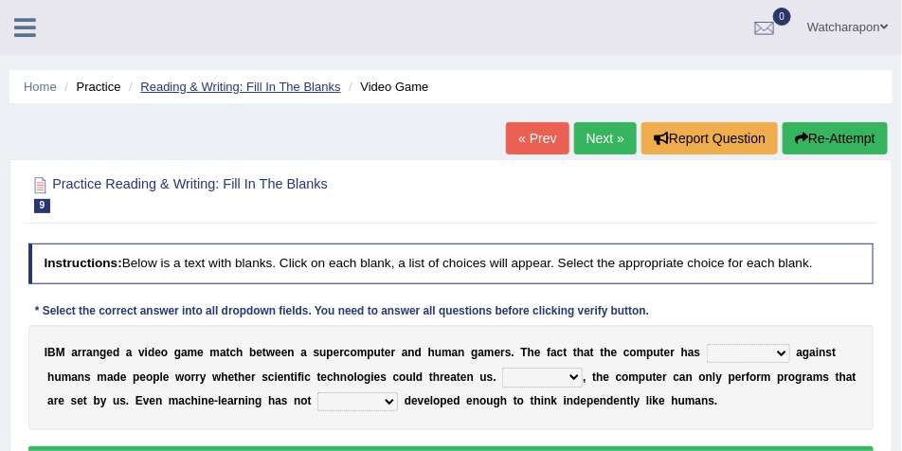
click at [225, 82] on link "Reading & Writing: Fill In The Blanks" at bounding box center [240, 87] width 200 height 14
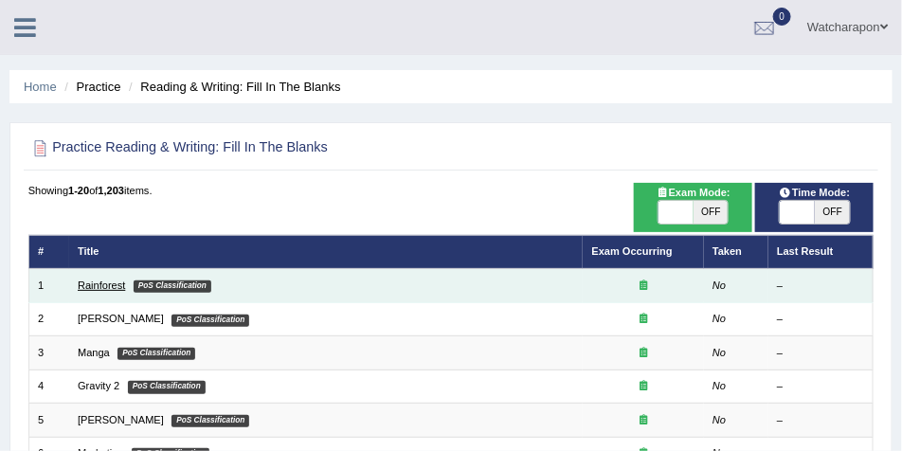
click at [101, 285] on link "Rainforest" at bounding box center [101, 285] width 47 height 11
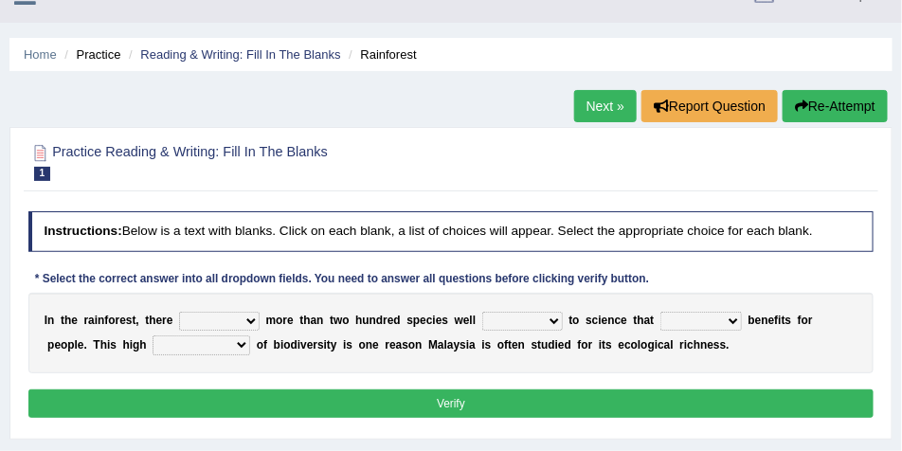
scroll to position [95, 0]
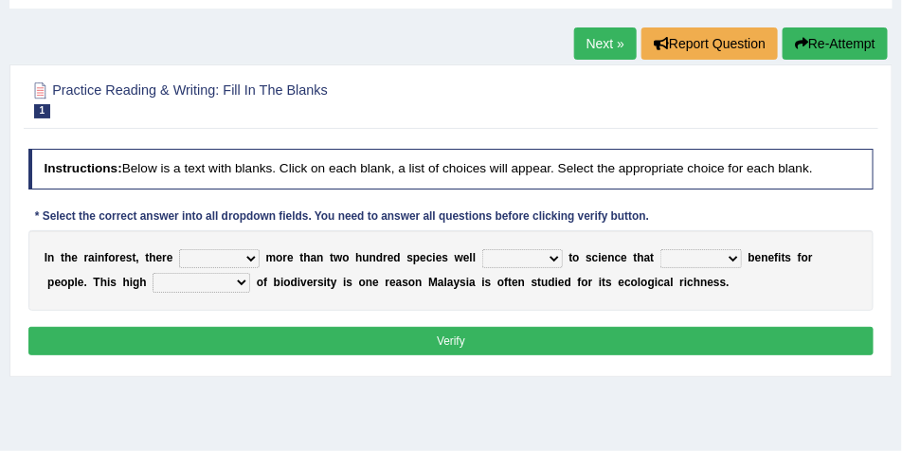
click at [246, 263] on select "have can be has is" at bounding box center [219, 258] width 81 height 19
select select "can be"
click at [179, 249] on select "have can be has is" at bounding box center [219, 258] width 81 height 19
click at [553, 259] on select "knowing known knew know" at bounding box center [522, 258] width 81 height 19
select select "known"
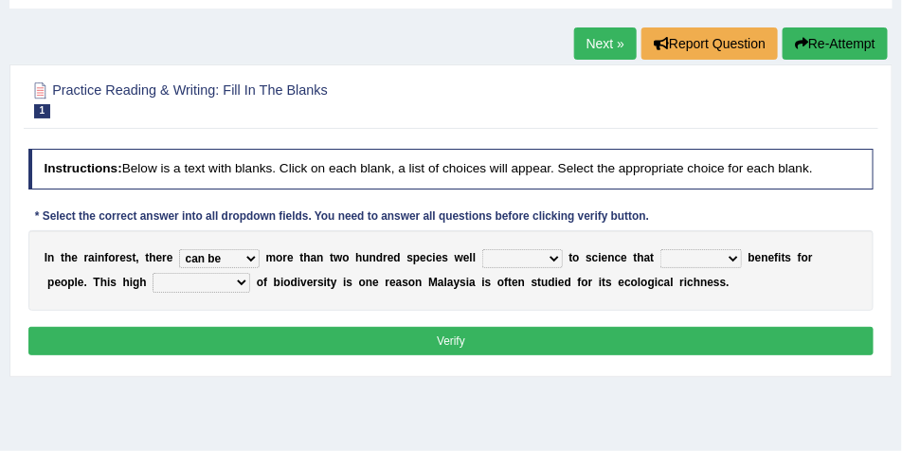
click at [482, 249] on select "knowing known knew know" at bounding box center [522, 258] width 81 height 19
click at [733, 259] on select "contain contained containing contains" at bounding box center [702, 258] width 82 height 19
select select "contains"
click at [661, 249] on select "contain contained containing contains" at bounding box center [702, 258] width 82 height 19
click at [184, 282] on select "condensation conjunction continuity complexity" at bounding box center [202, 282] width 98 height 19
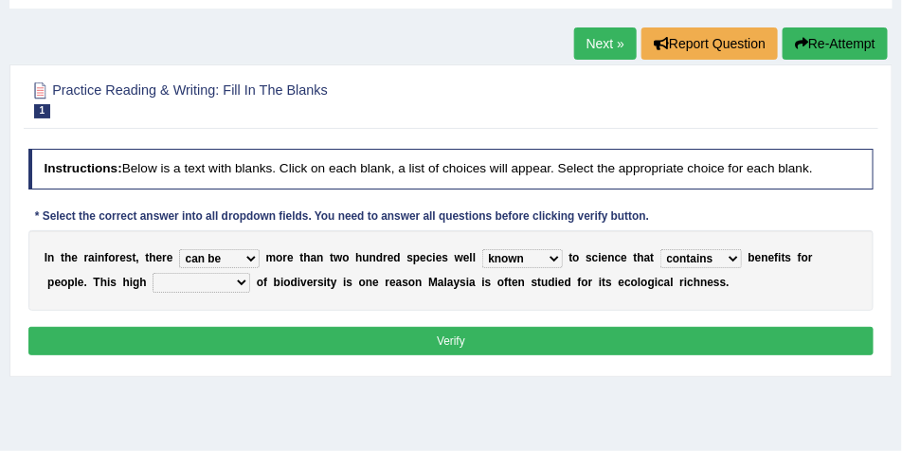
select select "complexity"
click at [153, 273] on select "condensation conjunction continuity complexity" at bounding box center [202, 282] width 98 height 19
click at [216, 337] on button "Verify" at bounding box center [451, 340] width 846 height 27
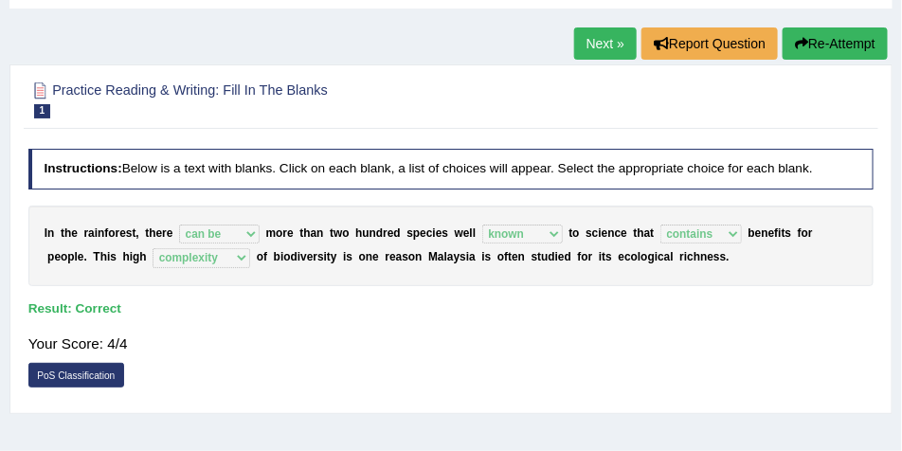
click at [604, 44] on link "Next »" at bounding box center [605, 43] width 63 height 32
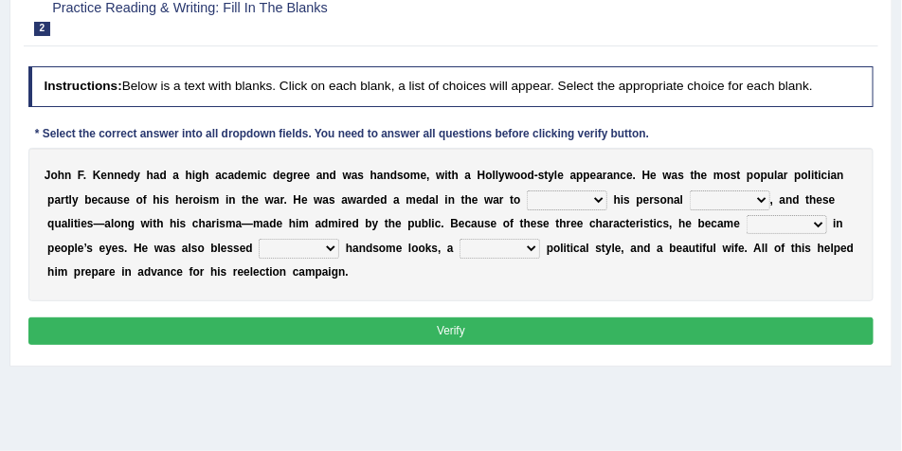
scroll to position [190, 0]
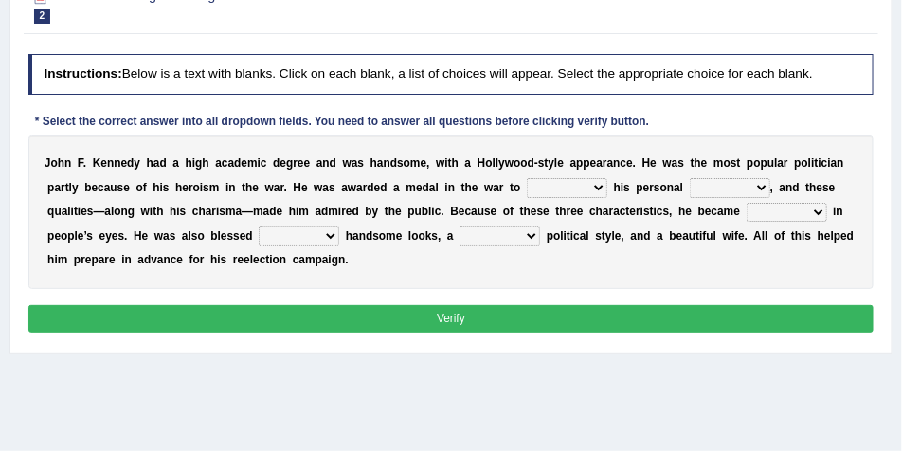
click at [601, 186] on select "prove show evidence upthrow" at bounding box center [567, 187] width 81 height 19
select select "prove"
click at [527, 178] on select "prove show evidence upthrow" at bounding box center [567, 187] width 81 height 19
click at [758, 189] on select "passion courage charm liking" at bounding box center [730, 187] width 81 height 19
select select "passion"
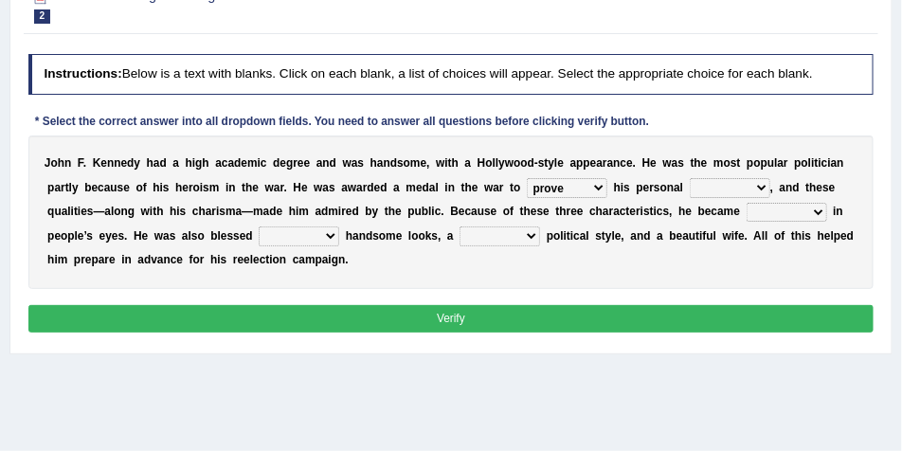
click at [690, 178] on select "passion courage charm liking" at bounding box center [730, 187] width 81 height 19
click at [755, 190] on select "passion courage charm liking" at bounding box center [730, 187] width 81 height 19
click at [690, 178] on select "passion courage charm liking" at bounding box center [730, 187] width 81 height 19
click at [822, 213] on select "iconic ironic identical impotent" at bounding box center [787, 212] width 81 height 19
select select "iconic"
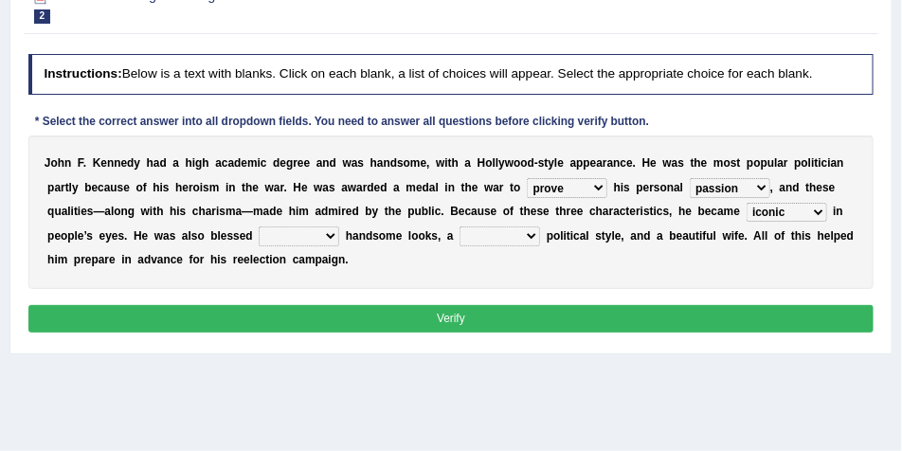
click at [747, 203] on select "iconic ironic identical impotent" at bounding box center [787, 212] width 81 height 19
click at [332, 232] on select "with in upon to" at bounding box center [299, 236] width 81 height 19
select select "with"
click at [259, 227] on select "with in upon to" at bounding box center [299, 236] width 81 height 19
click at [533, 233] on select "mending mends mended mend" at bounding box center [500, 236] width 81 height 19
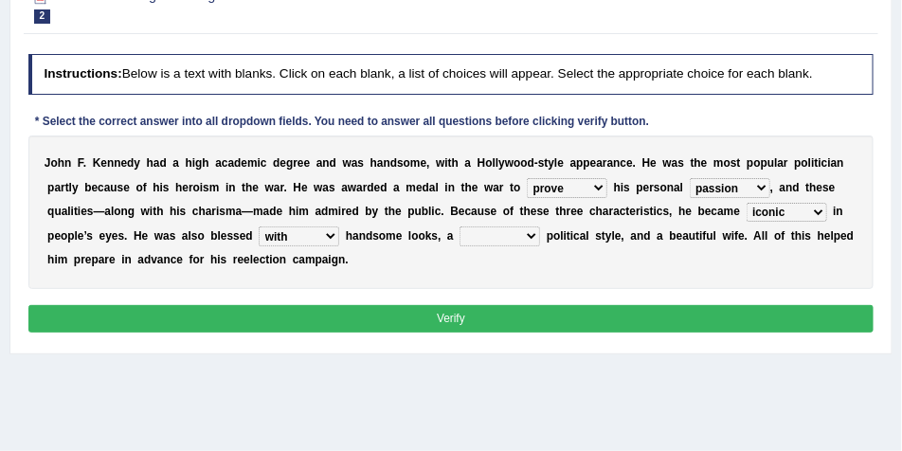
select select "mended"
click at [460, 227] on select "mending mends mended mend" at bounding box center [500, 236] width 81 height 19
click at [593, 191] on select "prove show evidence upthrow" at bounding box center [567, 187] width 81 height 19
select select "show"
click at [527, 178] on select "prove show evidence upthrow" at bounding box center [567, 187] width 81 height 19
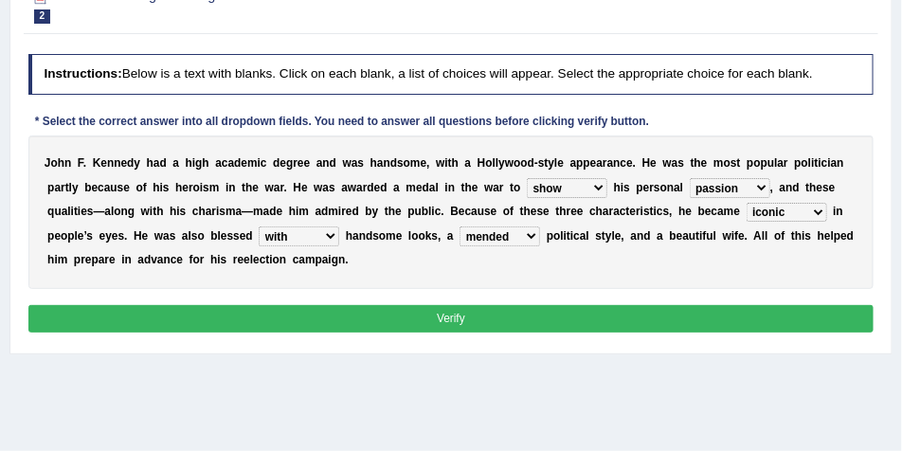
click at [739, 189] on select "passion courage charm liking" at bounding box center [730, 187] width 81 height 19
select select "courage"
click at [690, 178] on select "passion courage charm liking" at bounding box center [730, 187] width 81 height 19
click at [763, 189] on select "passion courage charm liking" at bounding box center [730, 187] width 81 height 19
click at [662, 274] on div "J o h n F . K e n n e d y h a d a h i g h a c a d e m i c d e g r e e a n d w a…" at bounding box center [451, 213] width 846 height 154
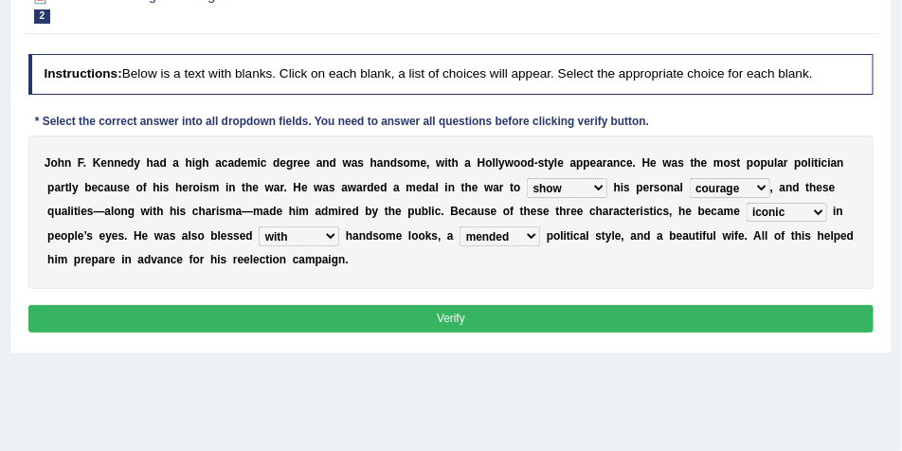
click at [636, 316] on button "Verify" at bounding box center [451, 318] width 846 height 27
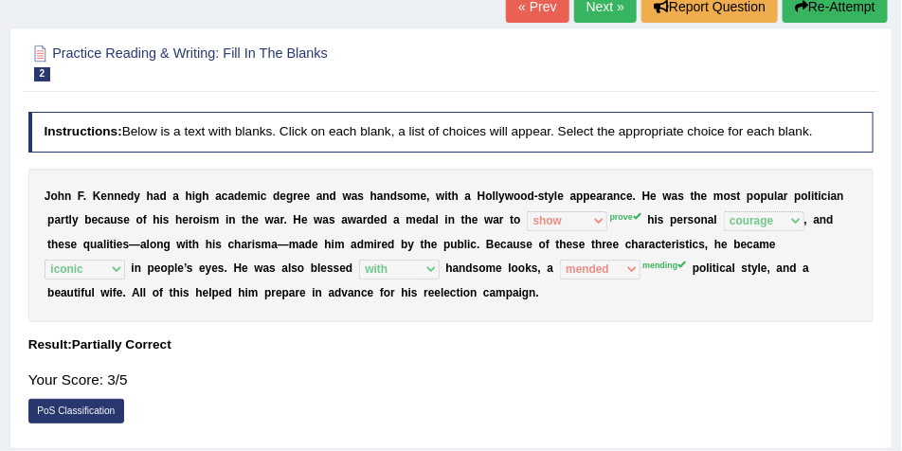
scroll to position [47, 0]
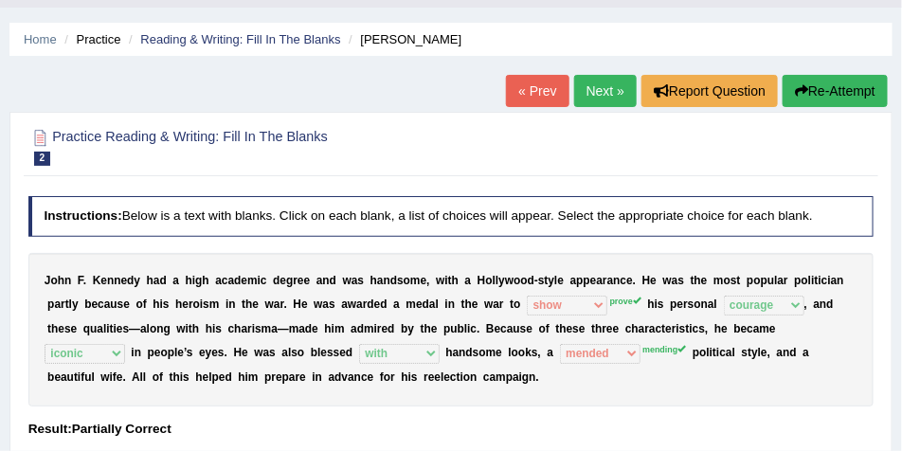
click at [532, 94] on link "« Prev" at bounding box center [537, 91] width 63 height 32
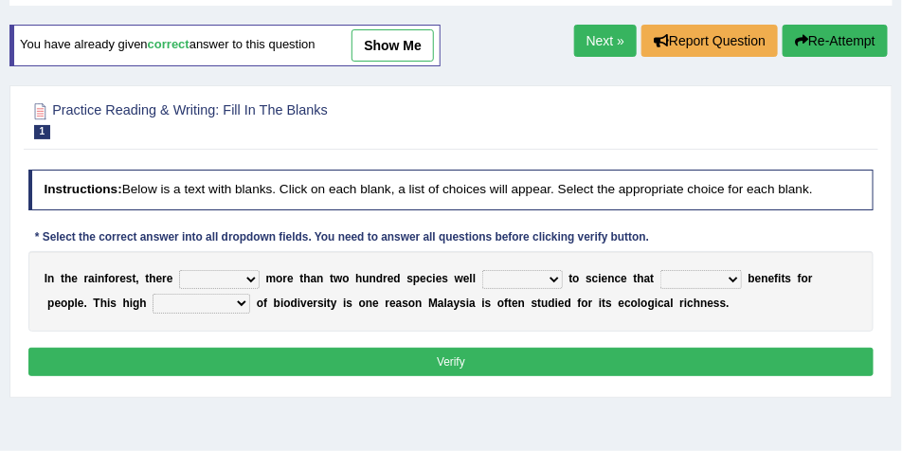
scroll to position [95, 0]
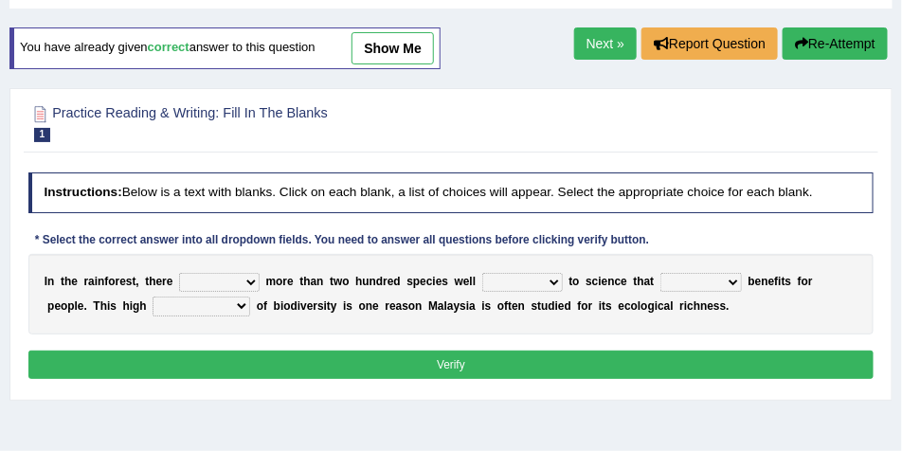
click at [388, 51] on link "show me" at bounding box center [393, 48] width 82 height 32
select select "can be"
select select "known"
select select "contains"
select select "complexity"
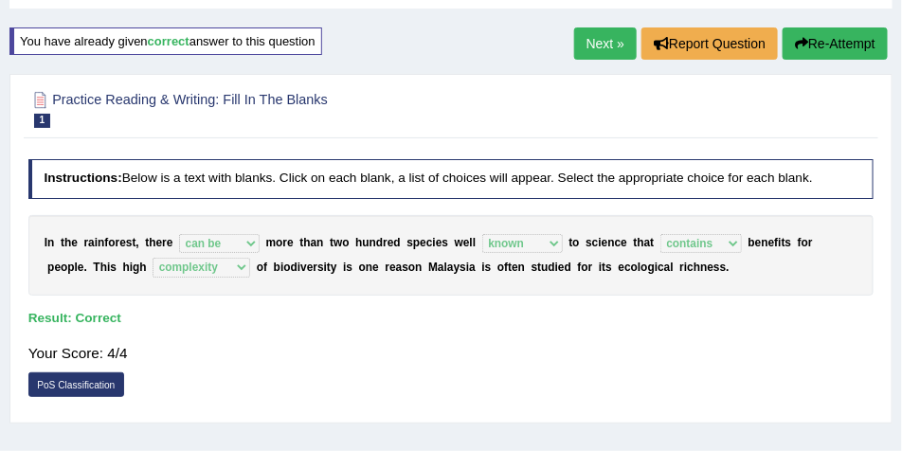
click at [613, 48] on link "Next »" at bounding box center [605, 43] width 63 height 32
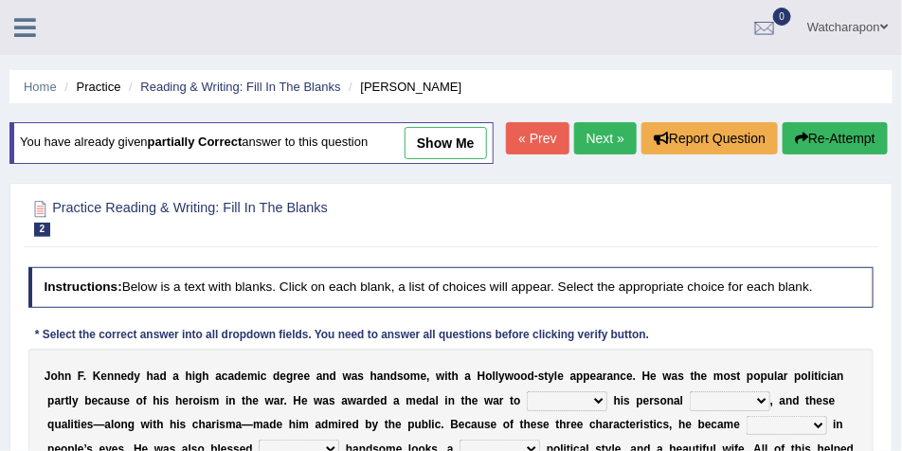
click at [615, 155] on link "Next »" at bounding box center [605, 138] width 63 height 32
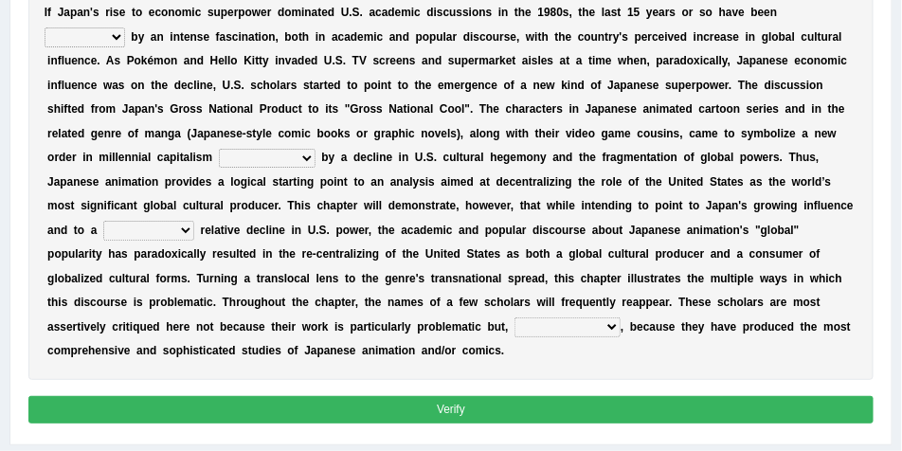
scroll to position [293, 0]
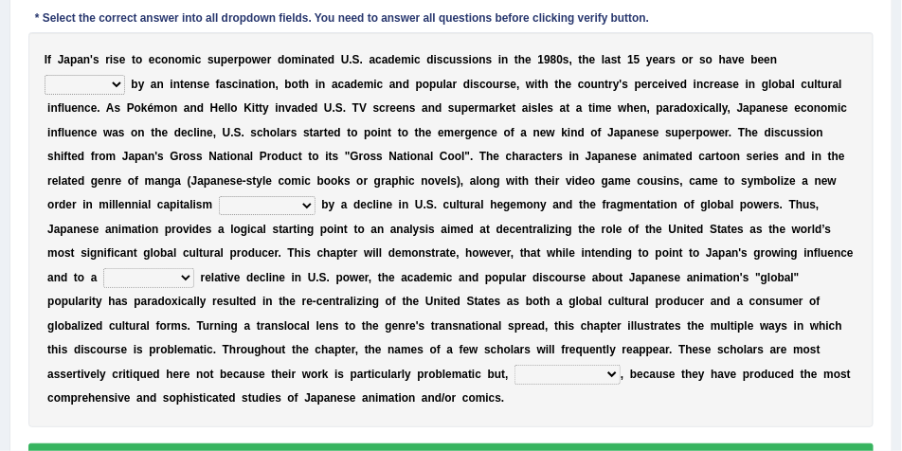
click at [119, 90] on select "marked dedicated made inspired" at bounding box center [85, 84] width 81 height 19
select select "marked"
click at [45, 75] on select "marked dedicated made inspired" at bounding box center [85, 84] width 81 height 19
drag, startPoint x: 147, startPoint y: 82, endPoint x: 71, endPoint y: 82, distance: 75.8
click at [71, 82] on div "I f J a p a n ' s r i s e t o e c o n o m i c s u p e r p o w e r d o m i n a t…" at bounding box center [451, 229] width 846 height 395
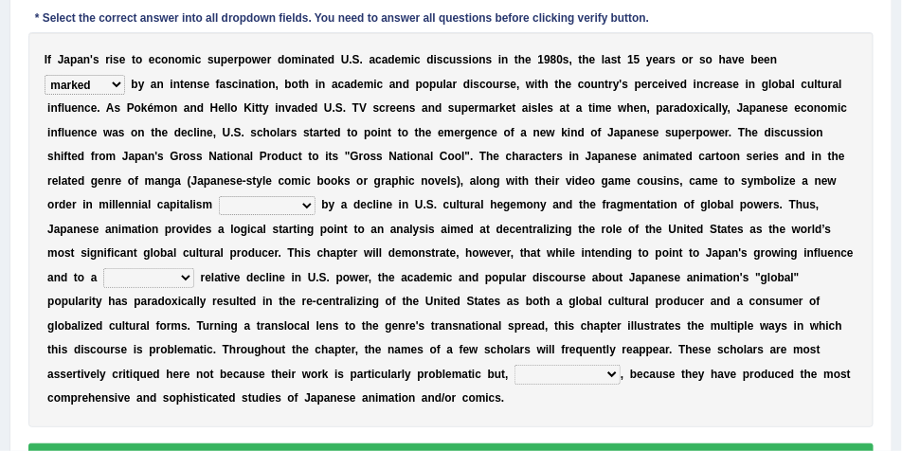
click at [308, 209] on select "pocessed characterized opposed tangled" at bounding box center [267, 205] width 97 height 19
select select "characterized"
click at [219, 196] on select "pocessed characterized opposed tangled" at bounding box center [267, 205] width 97 height 19
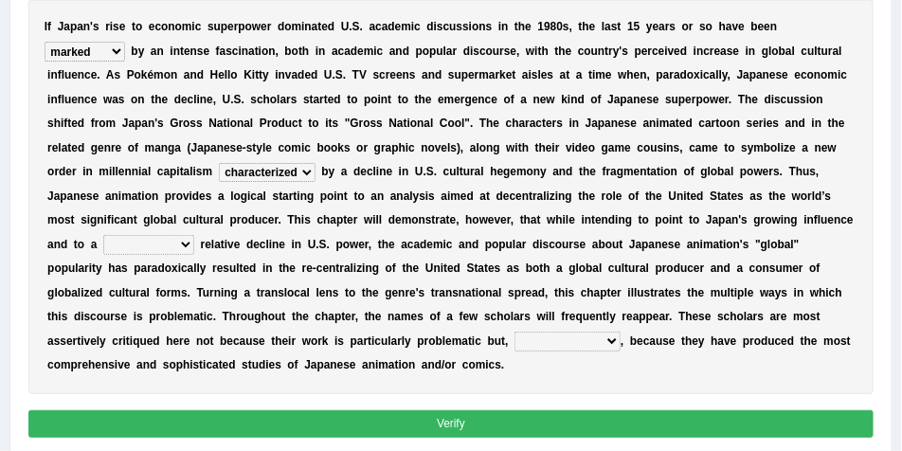
scroll to position [340, 0]
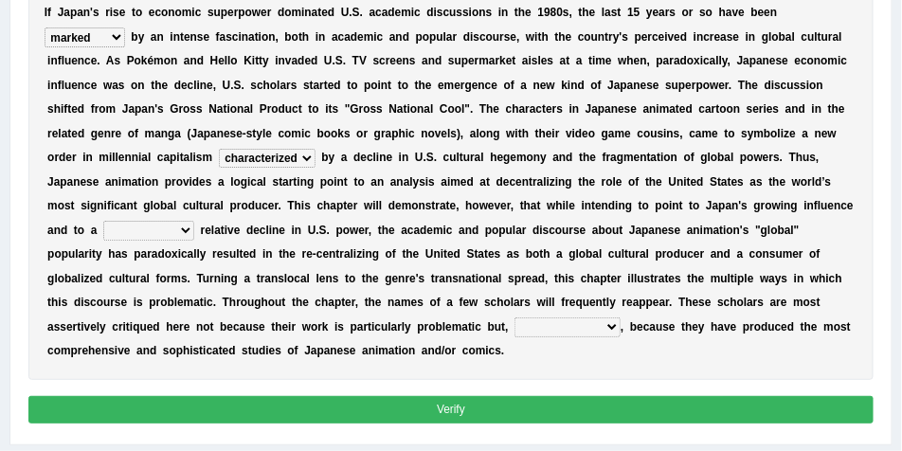
click at [182, 231] on select "concomitant discrete proportional legitimate" at bounding box center [148, 230] width 91 height 19
click at [173, 229] on select "concomitant discrete proportional legitimate" at bounding box center [148, 230] width 91 height 19
click at [278, 310] on div "I f J a p a n ' s r i s e t o e c o n o m i c s u p e r p o w e r d o m i n a t…" at bounding box center [451, 182] width 846 height 395
click at [544, 322] on select "however on the contrary in addition on the whole" at bounding box center [568, 327] width 106 height 19
select select "on the contrary"
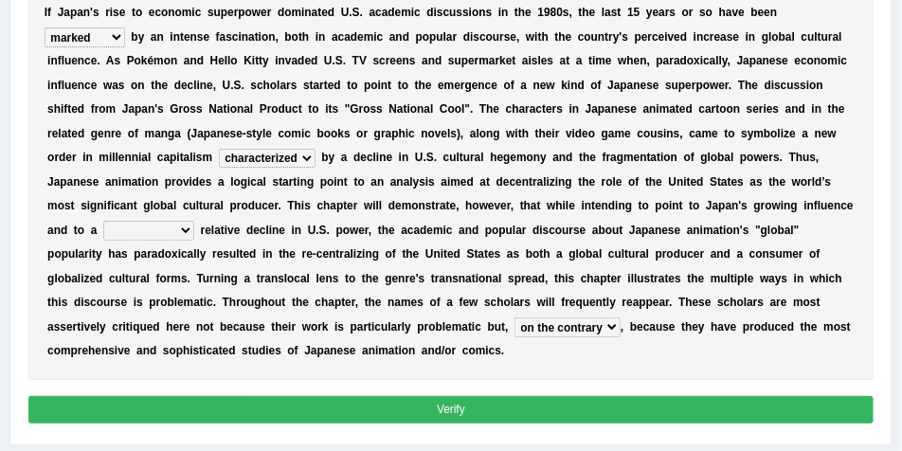
click at [515, 318] on select "however on the contrary in addition on the whole" at bounding box center [568, 327] width 106 height 19
click at [515, 327] on select "however on the contrary in addition on the whole" at bounding box center [568, 327] width 106 height 19
click at [731, 365] on div "I f J a p a n ' s r i s e t o e c o n o m i c s u p e r p o w e r d o m i n a t…" at bounding box center [451, 182] width 846 height 395
click at [130, 227] on select "concomitant discrete proportional legitimate" at bounding box center [148, 230] width 91 height 19
select select "legitimate"
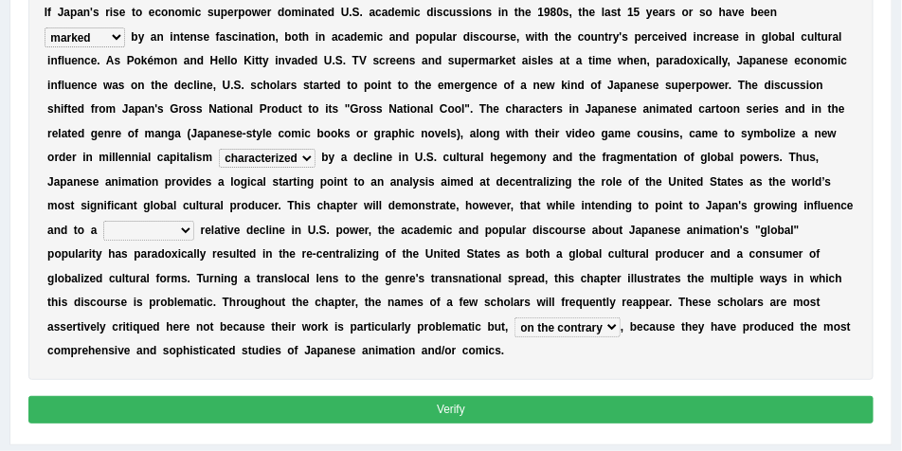
click at [103, 221] on select "concomitant discrete proportional legitimate" at bounding box center [148, 230] width 91 height 19
click at [213, 408] on button "Verify" at bounding box center [451, 409] width 846 height 27
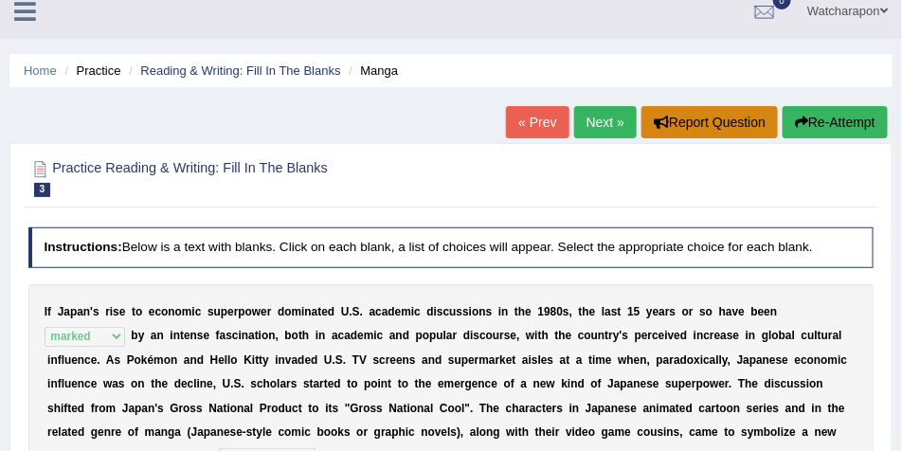
scroll to position [0, 0]
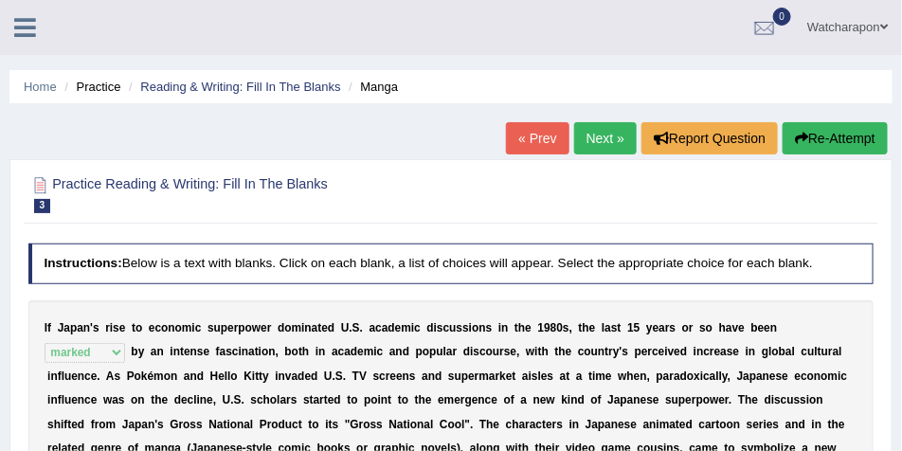
click at [594, 134] on link "Next »" at bounding box center [605, 138] width 63 height 32
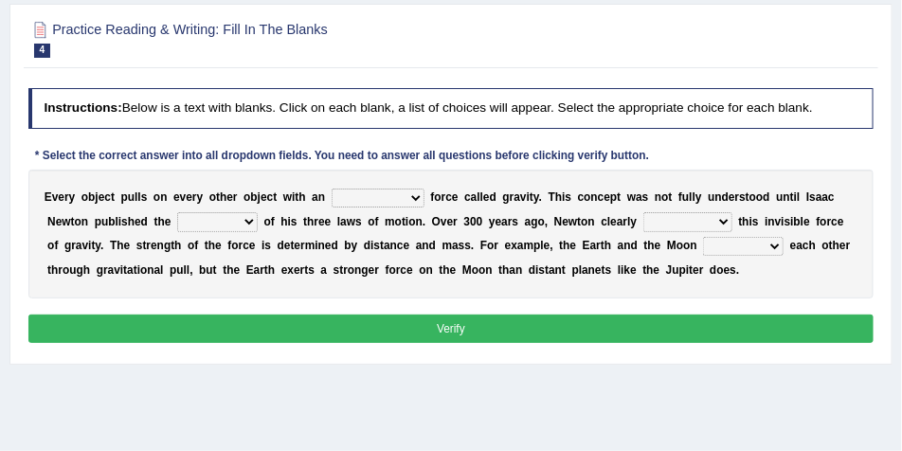
scroll to position [142, 0]
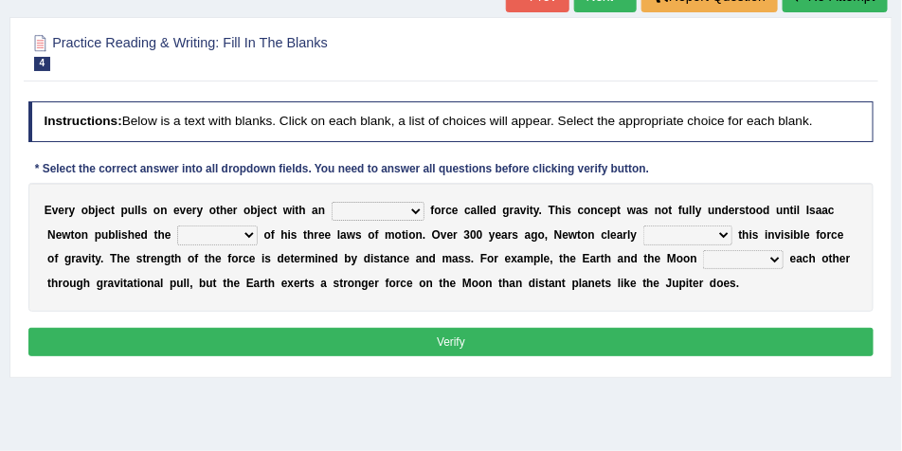
click at [415, 209] on select "invisible unknown unbelievable inconsistent" at bounding box center [378, 211] width 93 height 19
select select "invisible"
click at [332, 202] on select "invisible unknown unbelievable inconsistent" at bounding box center [378, 211] width 93 height 19
click at [251, 239] on select "concept theory method argument" at bounding box center [217, 235] width 81 height 19
select select "theory"
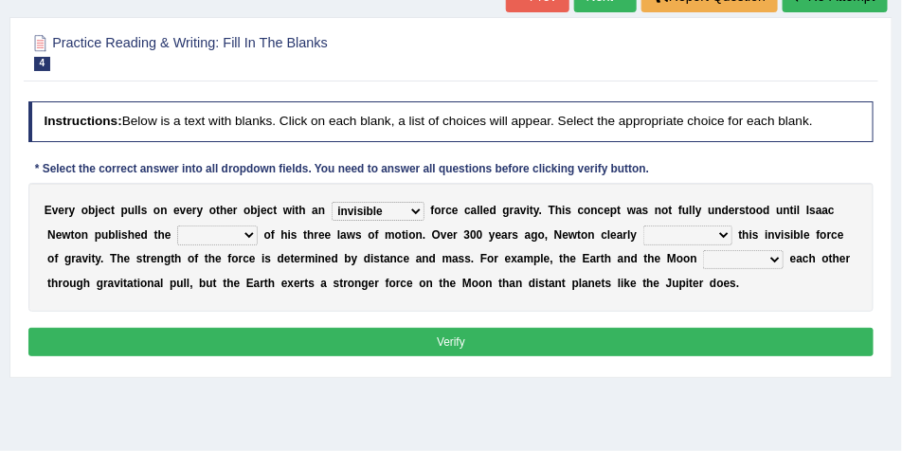
click at [177, 226] on select "concept theory method argument" at bounding box center [217, 235] width 81 height 19
click at [718, 233] on select "explained undermined overturned realized" at bounding box center [688, 235] width 89 height 19
select select "explained"
click at [644, 226] on select "explained undermined overturned realized" at bounding box center [688, 235] width 89 height 19
click at [676, 236] on select "explained undermined overturned realized" at bounding box center [688, 235] width 89 height 19
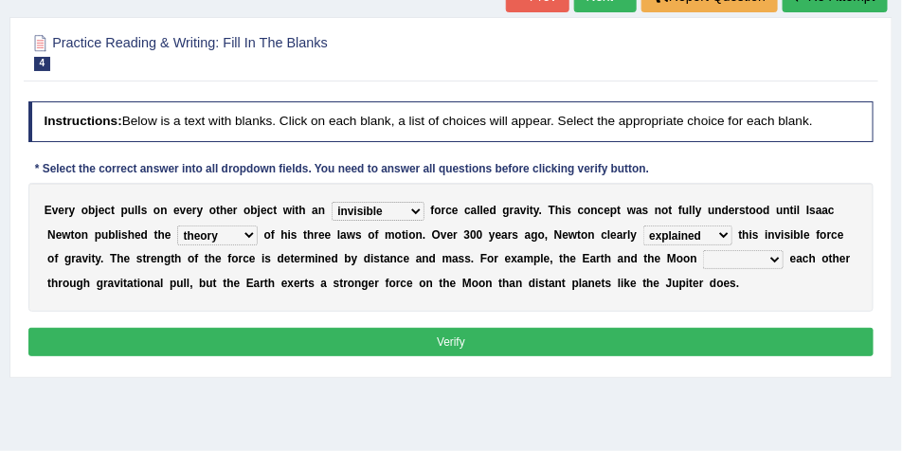
click at [578, 380] on div "Home Practice Reading & Writing: Fill In The Blanks Gravity 2 « Prev Next » Rep…" at bounding box center [451, 332] width 902 height 948
click at [760, 258] on select "affect spin evade span" at bounding box center [743, 259] width 81 height 19
select select "affect"
click at [703, 250] on select "affect spin evade span" at bounding box center [743, 259] width 81 height 19
click at [311, 346] on button "Verify" at bounding box center [451, 341] width 846 height 27
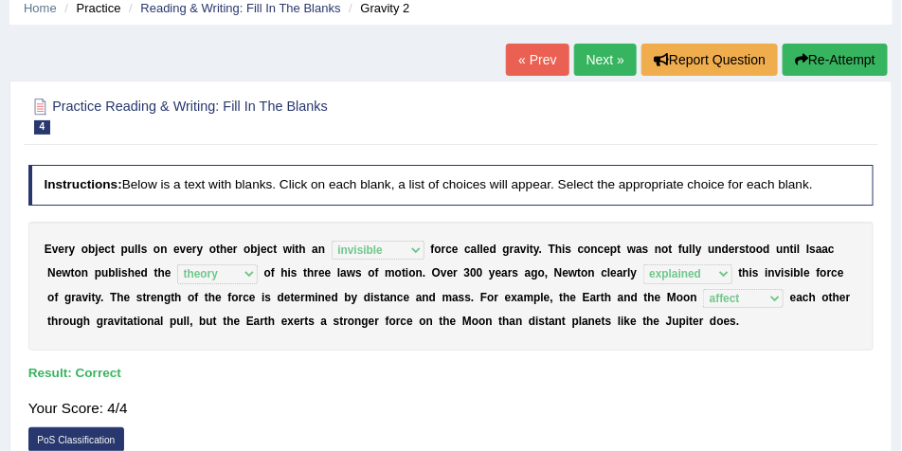
scroll to position [47, 0]
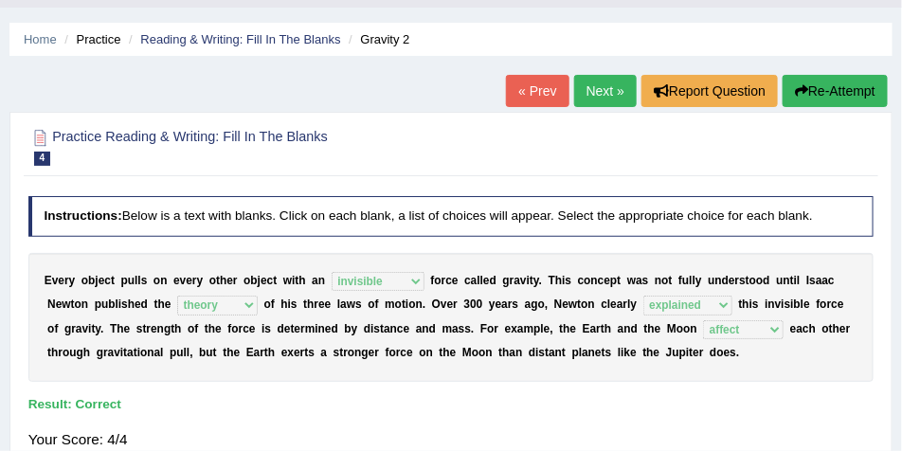
click at [607, 98] on link "Next »" at bounding box center [605, 91] width 63 height 32
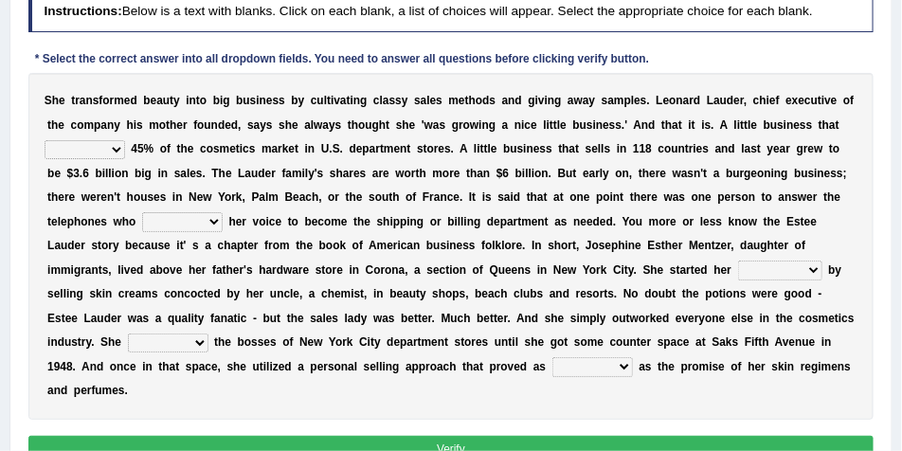
scroll to position [237, 0]
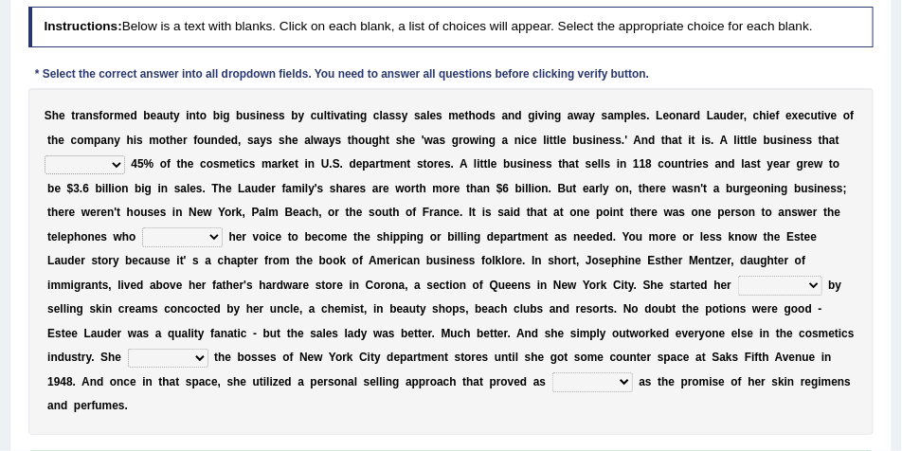
click at [120, 169] on select "has controls makes maintains" at bounding box center [85, 164] width 81 height 19
select select "controls"
click at [45, 155] on select "has controls makes maintains" at bounding box center [85, 164] width 81 height 19
click at [214, 240] on select "switched changed raised used" at bounding box center [182, 236] width 81 height 19
select select "switched"
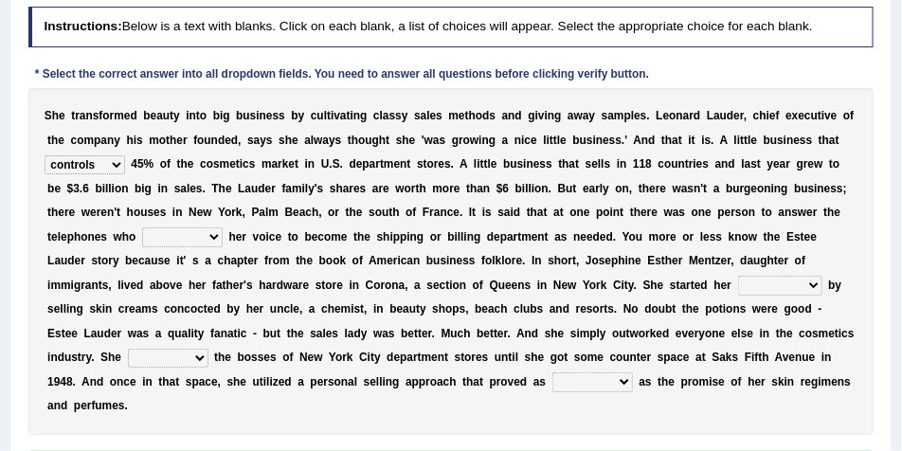
click at [142, 227] on select "switched changed raised used" at bounding box center [182, 236] width 81 height 19
click at [807, 284] on select "job institute companion enterprise" at bounding box center [780, 285] width 84 height 19
select select "enterprise"
click at [738, 276] on select "job institute companion enterprise" at bounding box center [780, 285] width 84 height 19
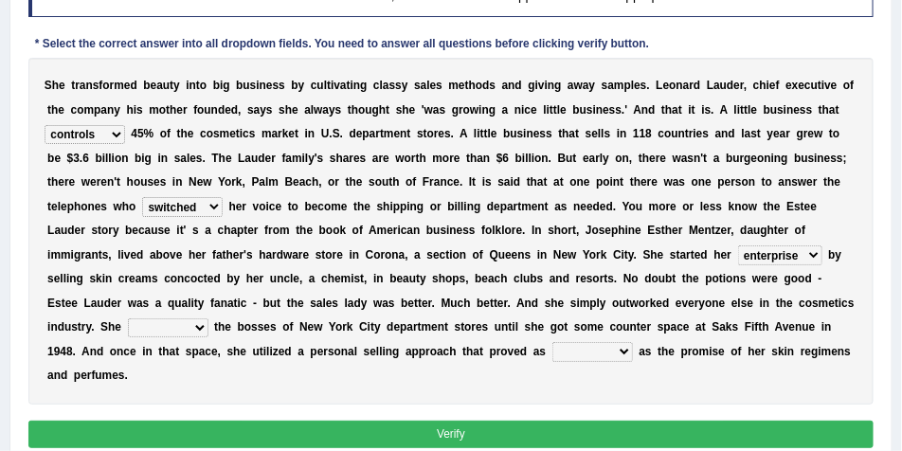
scroll to position [284, 0]
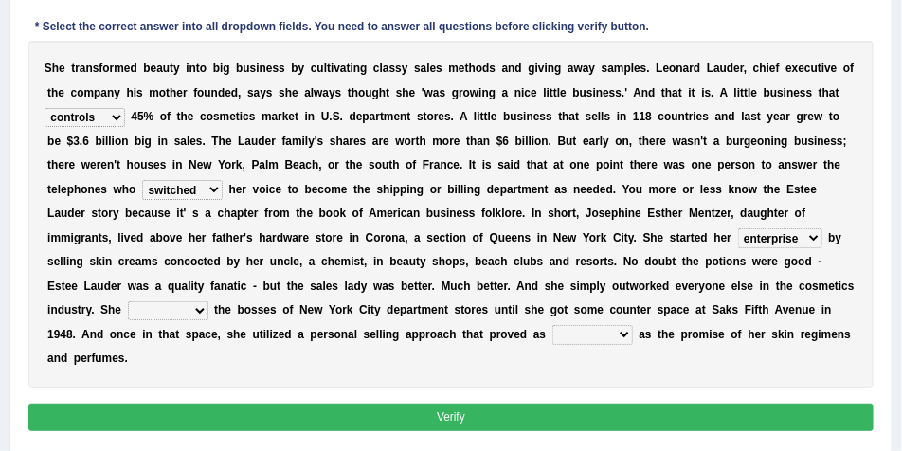
click at [195, 309] on select "stated bridged stalked heaved" at bounding box center [168, 310] width 81 height 19
select select "stalked"
click at [128, 301] on select "stated bridged stalked heaved" at bounding box center [168, 310] width 81 height 19
click at [628, 340] on select "potent ruthless potential expensive" at bounding box center [593, 334] width 81 height 19
click at [376, 352] on div "S h e t r a n s f o r m e d b e a u t y i n t o b i g b u s i n e s s b y c u l…" at bounding box center [451, 214] width 846 height 347
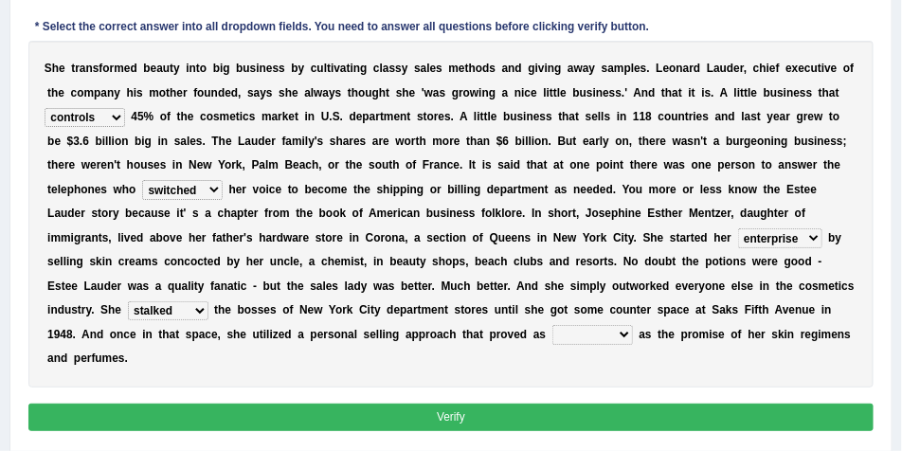
click at [625, 336] on select "potent ruthless potential expensive" at bounding box center [593, 334] width 81 height 19
select select "potent"
click at [553, 325] on select "potent ruthless potential expensive" at bounding box center [593, 334] width 81 height 19
click at [270, 419] on button "Verify" at bounding box center [451, 417] width 846 height 27
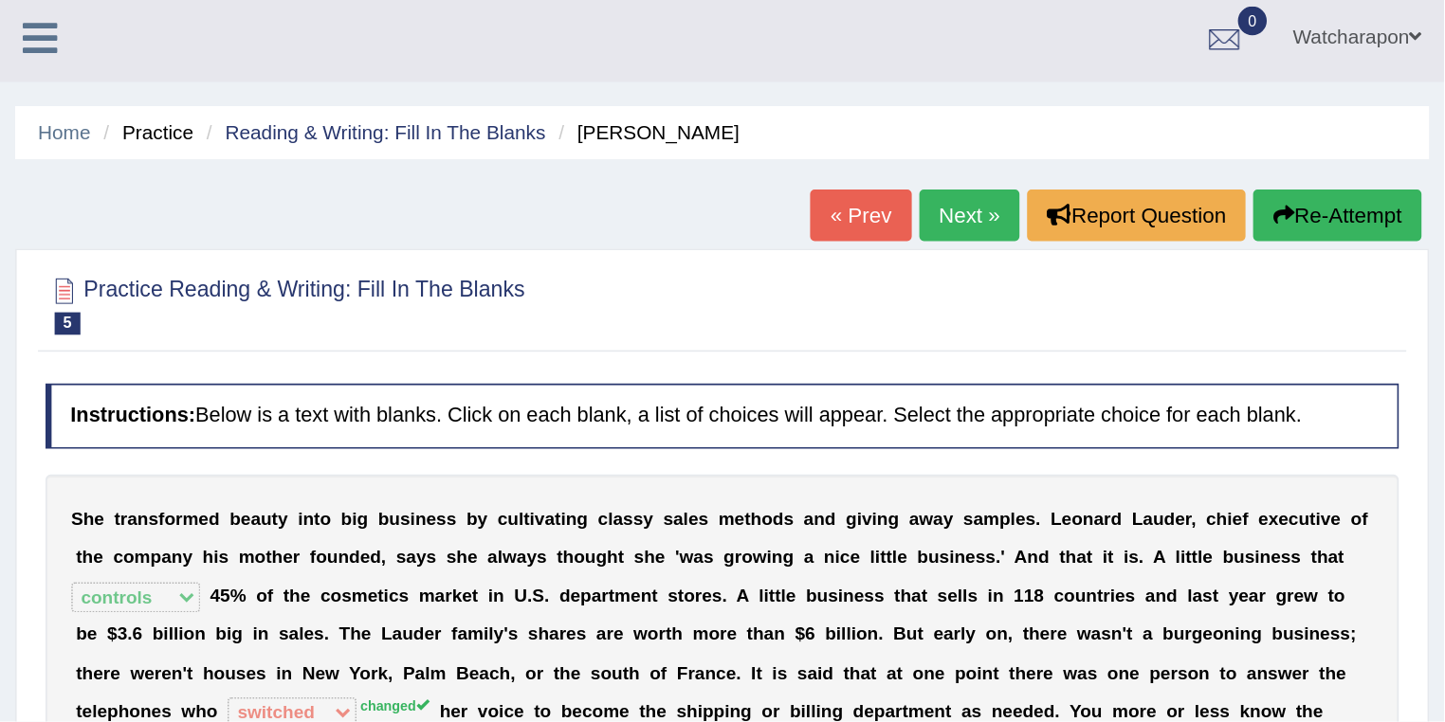
scroll to position [0, 0]
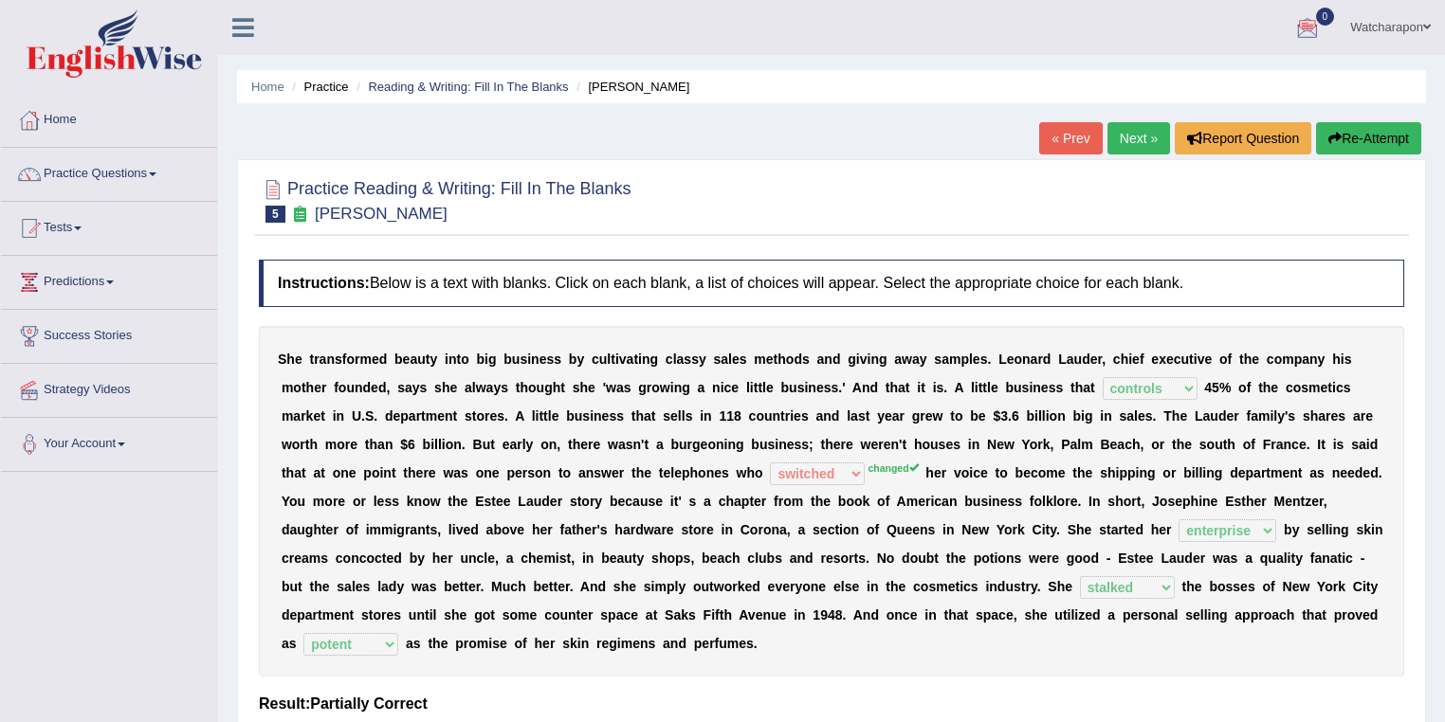
click at [901, 28] on link "Watcharapon" at bounding box center [1390, 24] width 109 height 49
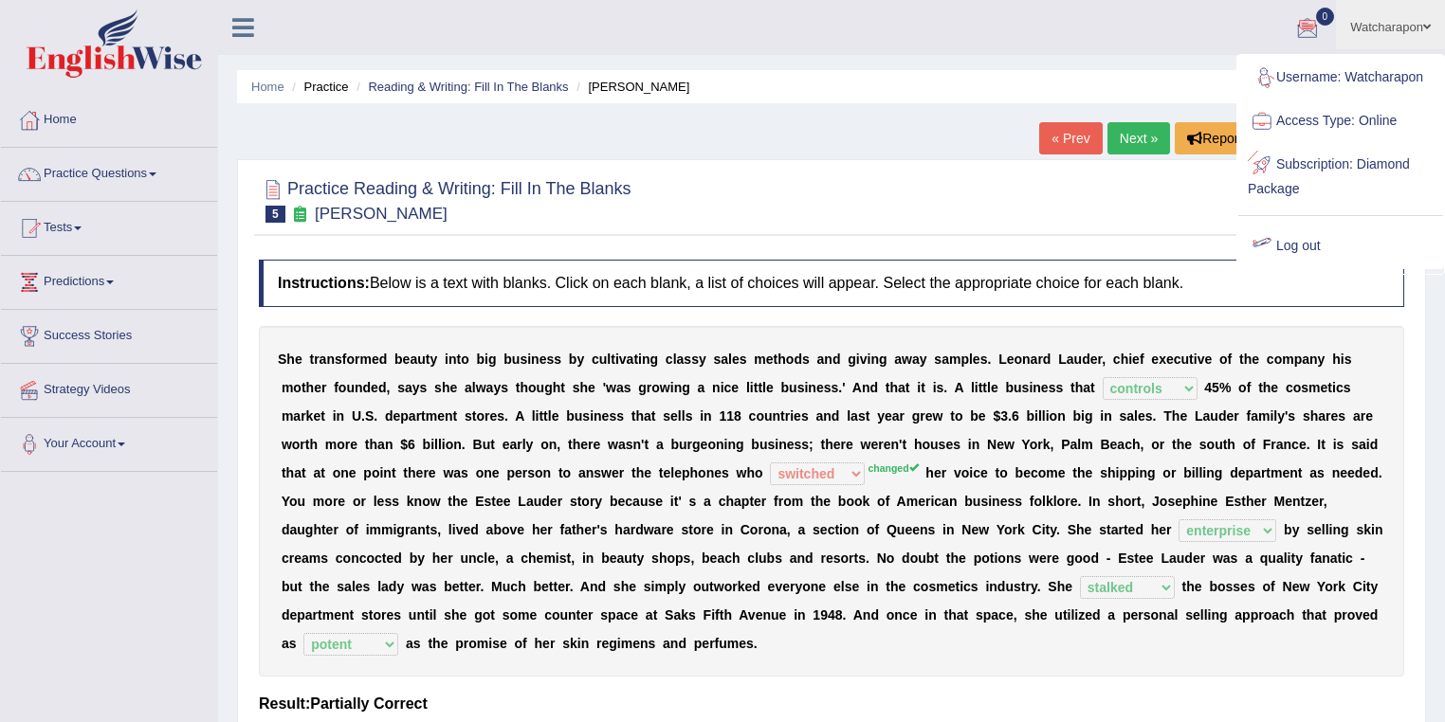
click at [901, 242] on link "Log out" at bounding box center [1340, 247] width 205 height 44
